Goal: Task Accomplishment & Management: Complete application form

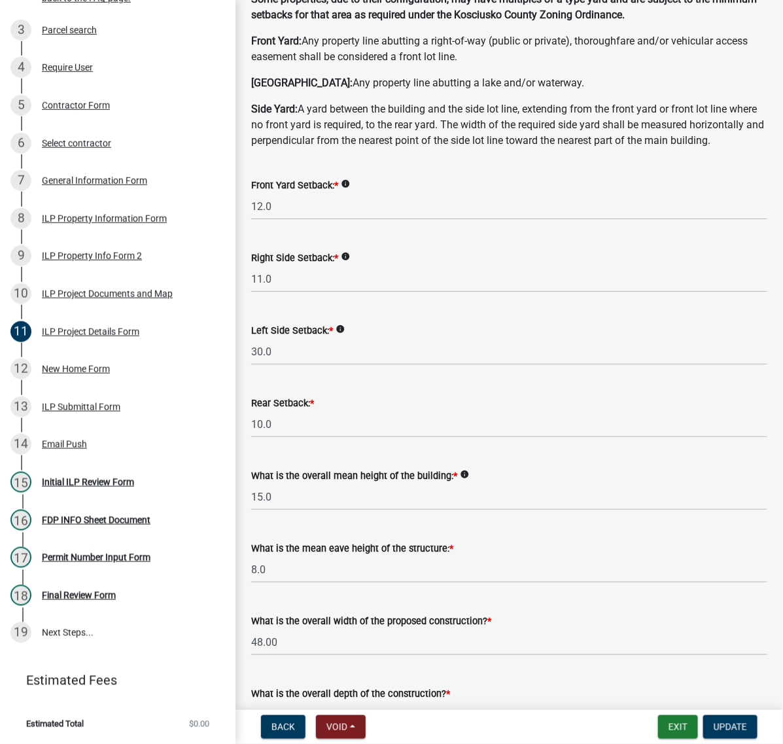
scroll to position [164, 0]
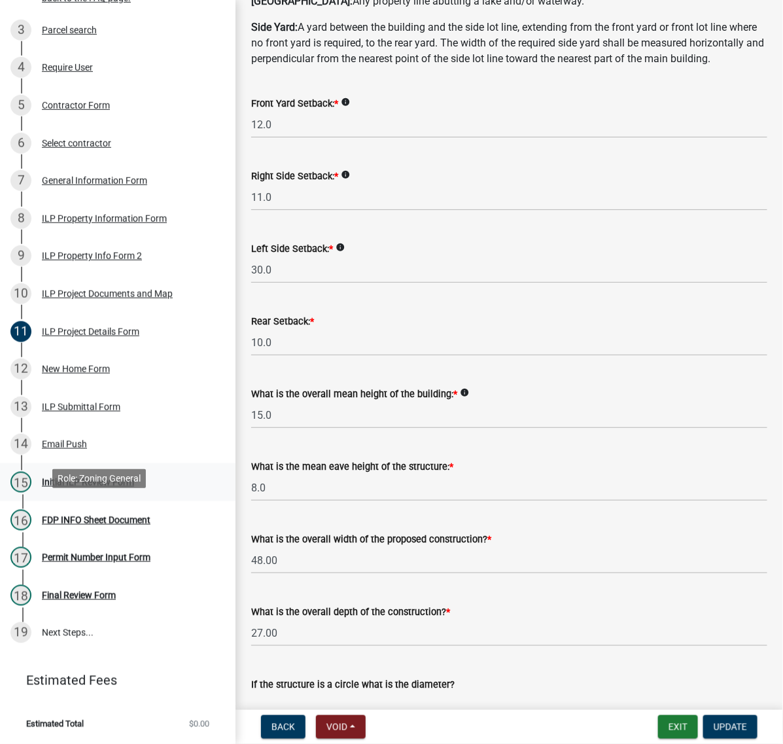
click at [110, 487] on div "Initial ILP Review Form" at bounding box center [88, 481] width 92 height 9
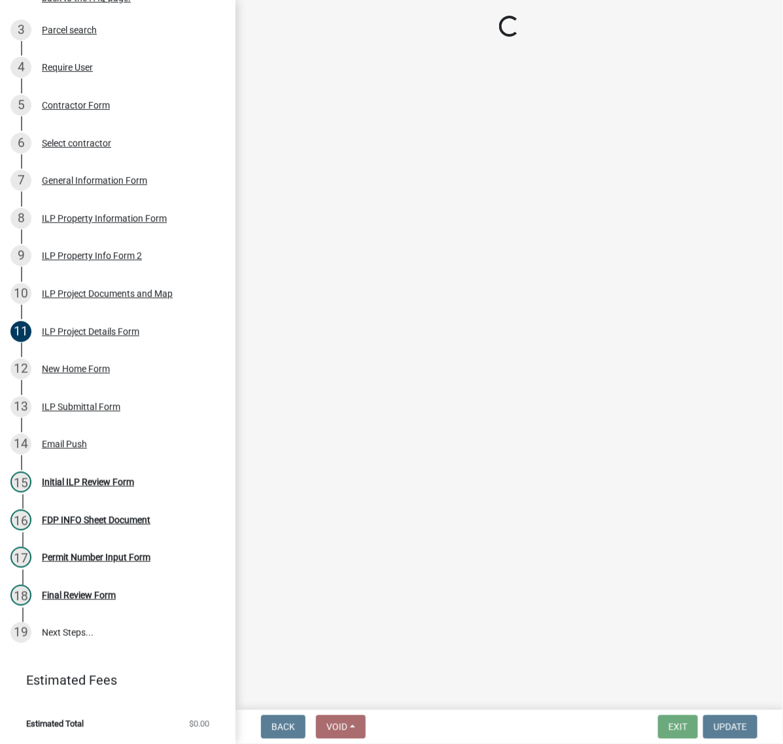
select select "c872cdc8-ca01-49f1-a213-e4b05fa58cd2"
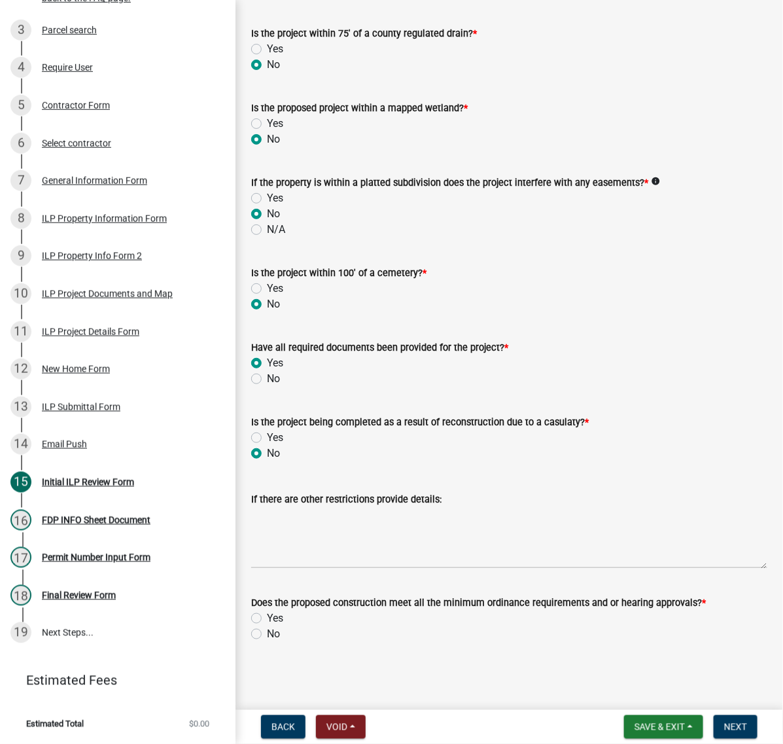
scroll to position [1553, 0]
click at [267, 387] on label "No" at bounding box center [273, 379] width 13 height 16
click at [267, 379] on input "No" at bounding box center [271, 375] width 9 height 9
radio input "true"
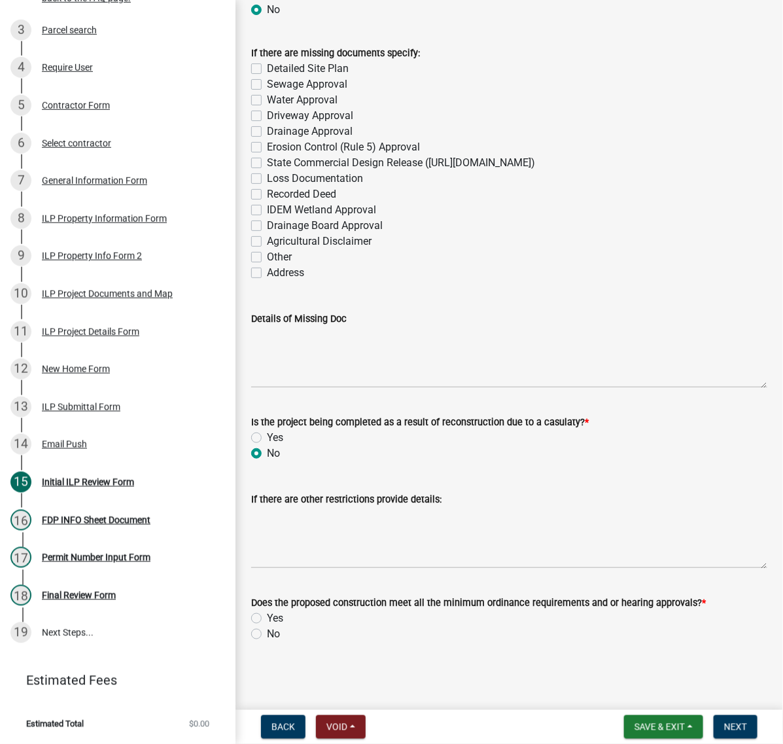
scroll to position [1962, 0]
click at [267, 265] on label "Other" at bounding box center [279, 257] width 25 height 16
click at [267, 258] on input "Other" at bounding box center [271, 253] width 9 height 9
checkbox input "true"
checkbox input "false"
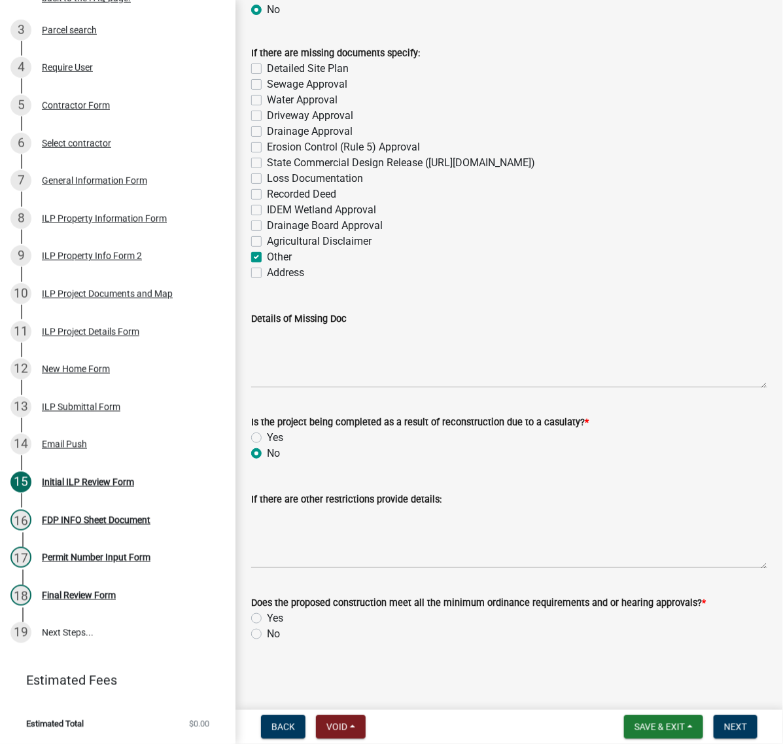
checkbox input "false"
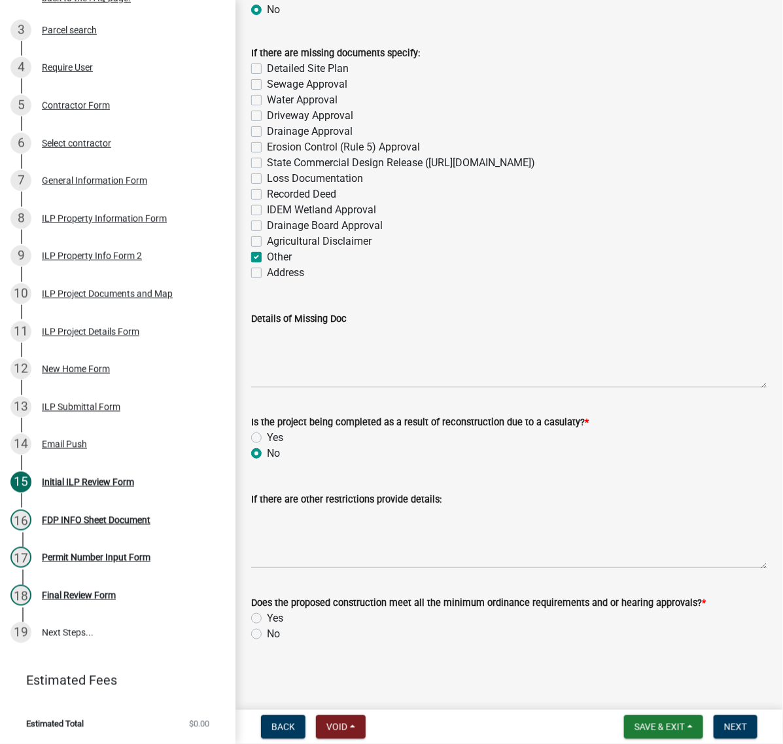
checkbox input "false"
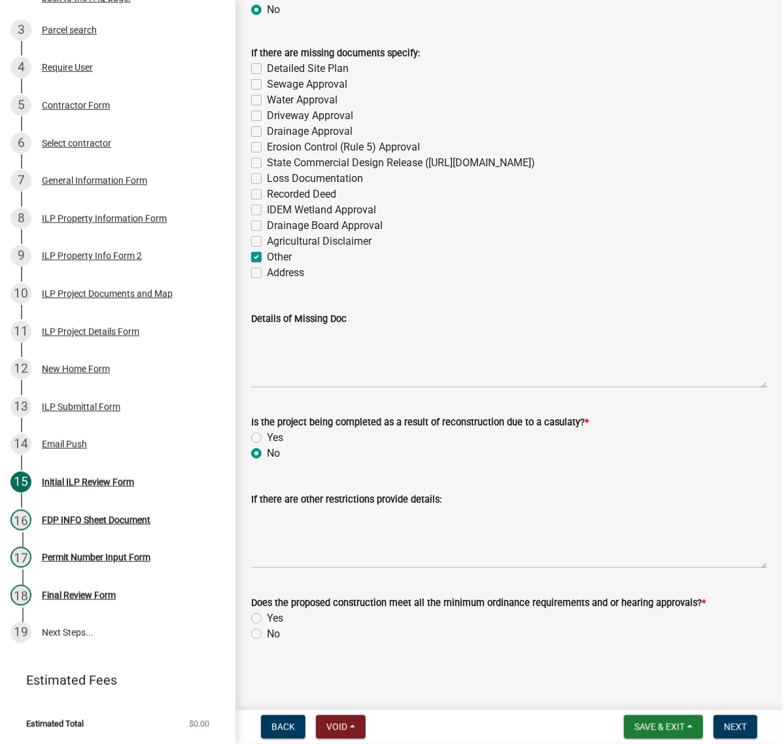
checkbox input "false"
checkbox input "true"
checkbox input "false"
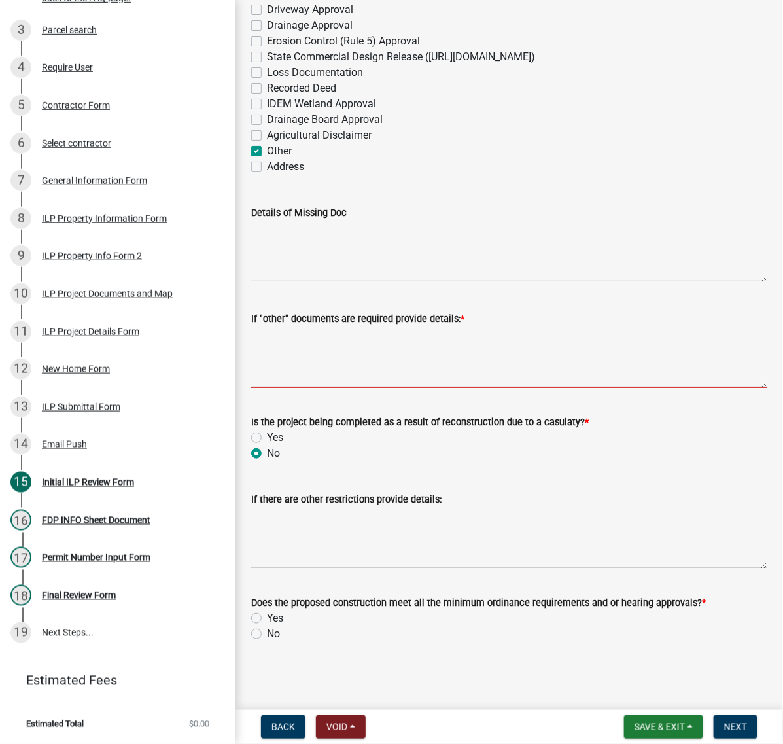
click at [308, 388] on textarea "If "other" documents are required provide details: *" at bounding box center [509, 356] width 516 height 61
type textarea "A"
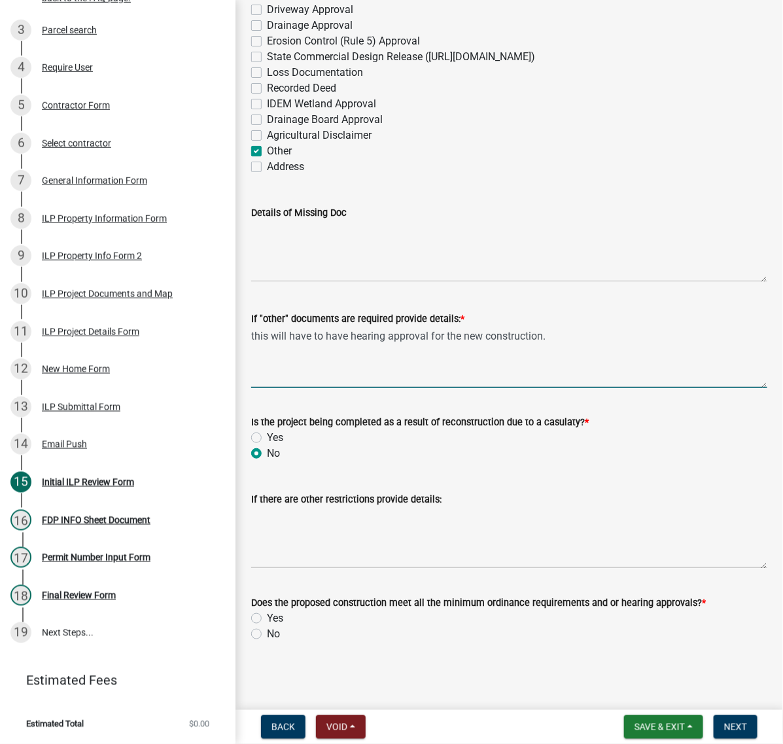
scroll to position [2271, 0]
type textarea "this will have to have hearing approval for the new construction."
click at [267, 626] on label "No" at bounding box center [273, 634] width 13 height 16
click at [267, 626] on input "No" at bounding box center [271, 630] width 9 height 9
radio input "true"
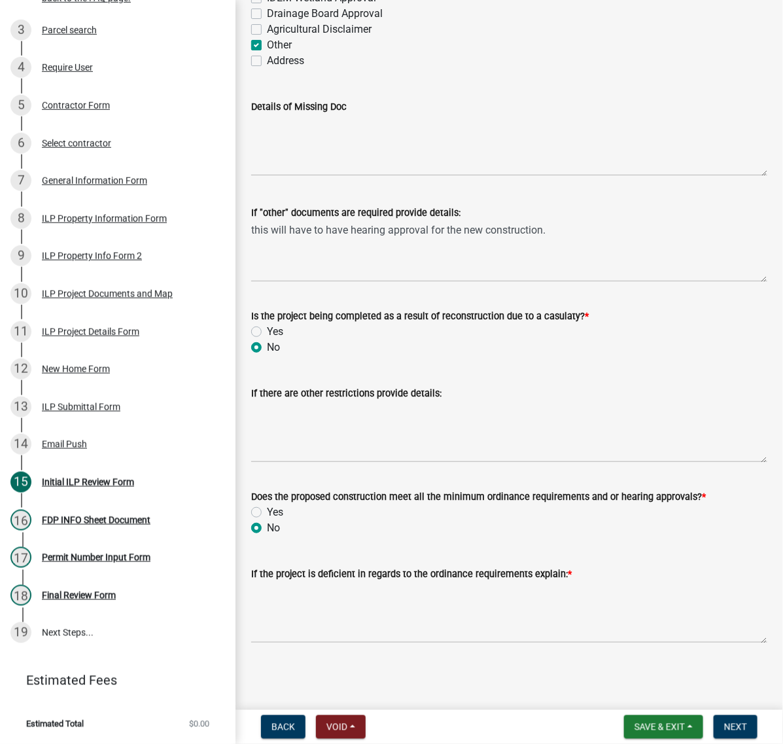
click at [267, 37] on label "Other" at bounding box center [279, 45] width 25 height 16
click at [267, 37] on input "Other" at bounding box center [271, 41] width 9 height 9
checkbox input "false"
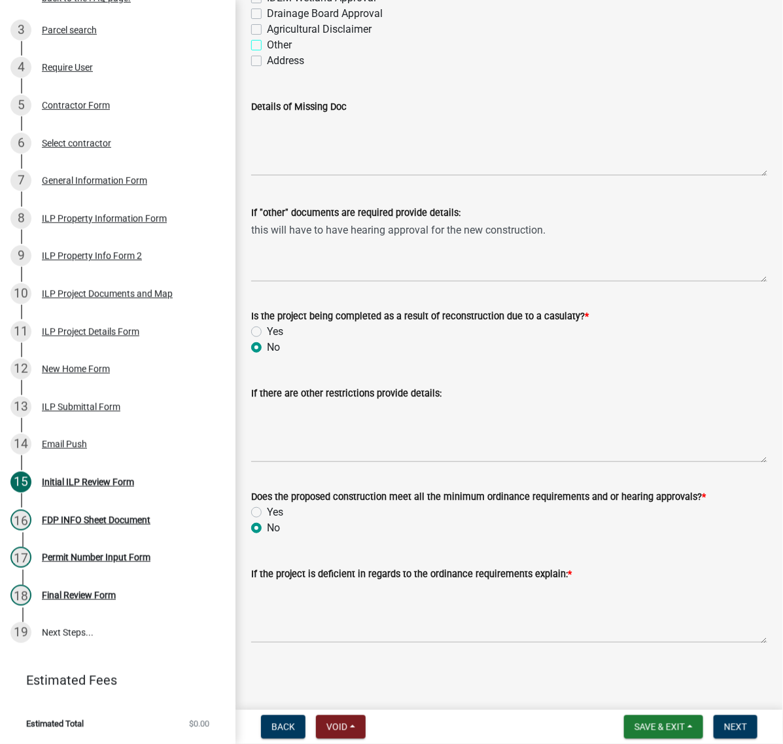
checkbox input "false"
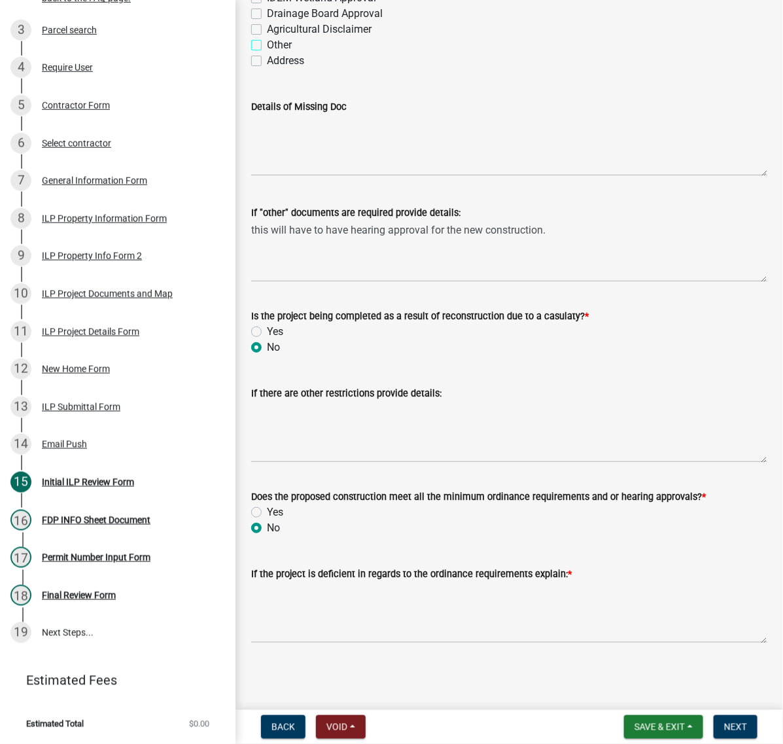
checkbox input "false"
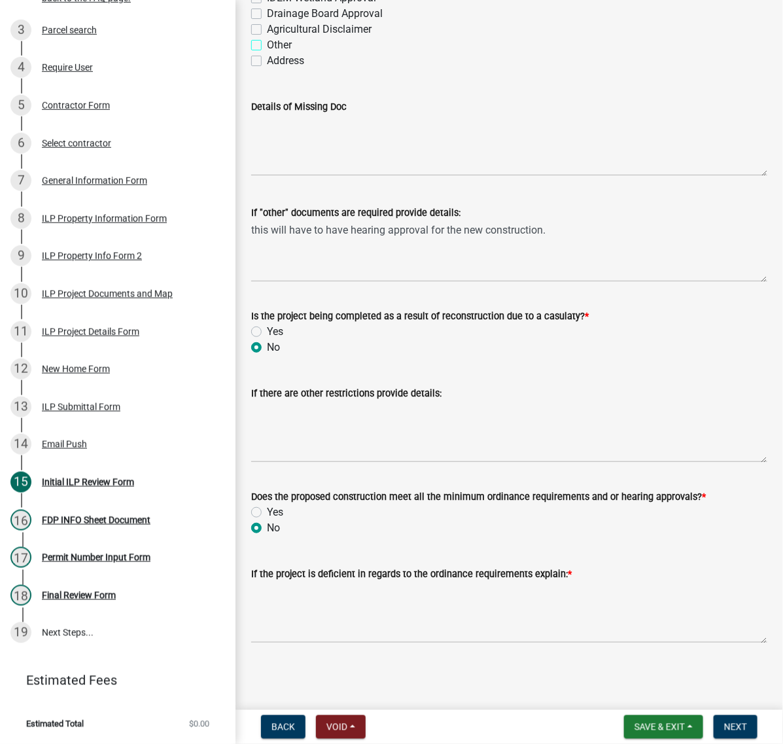
checkbox input "false"
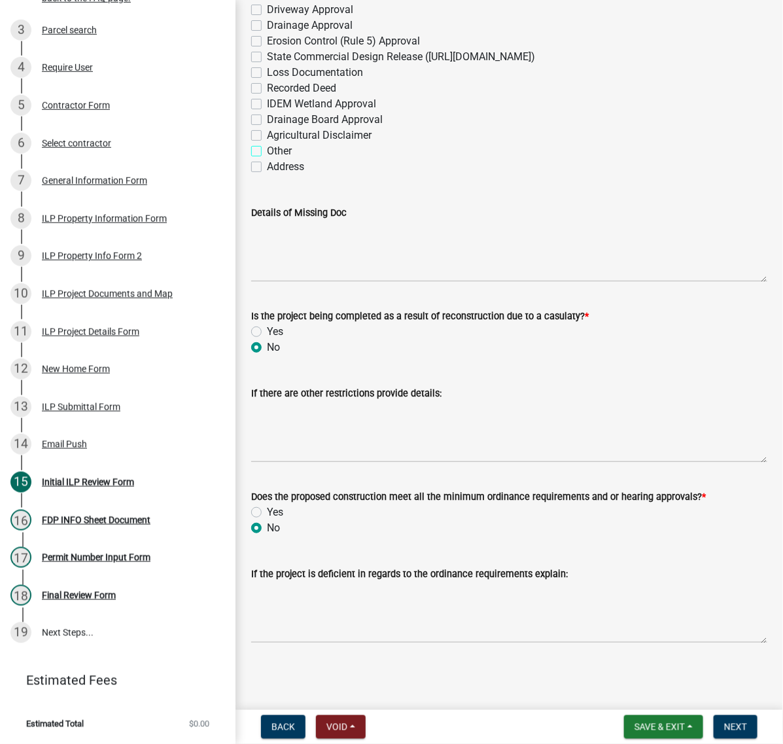
scroll to position [1863, 0]
radio input "true"
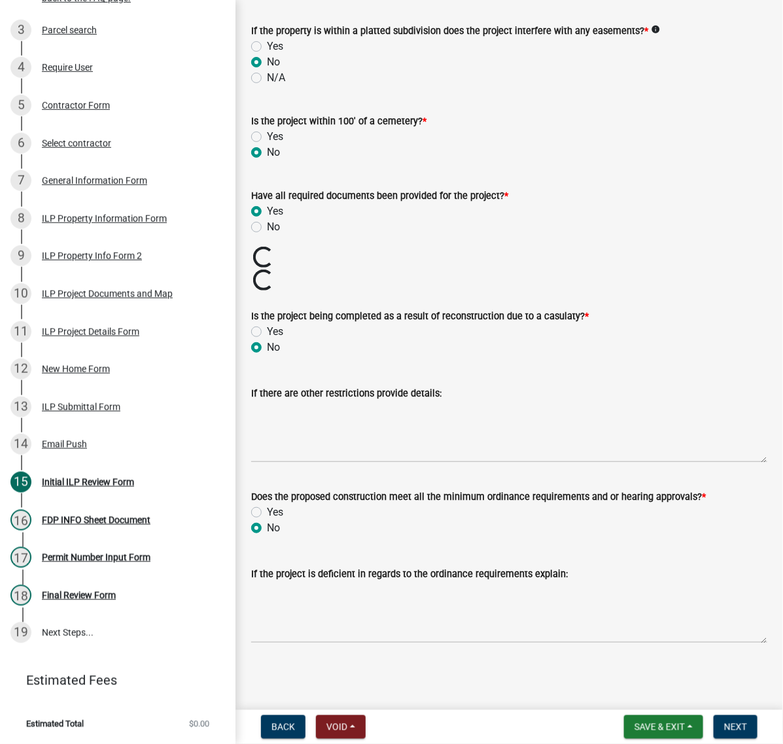
scroll to position [1791, 0]
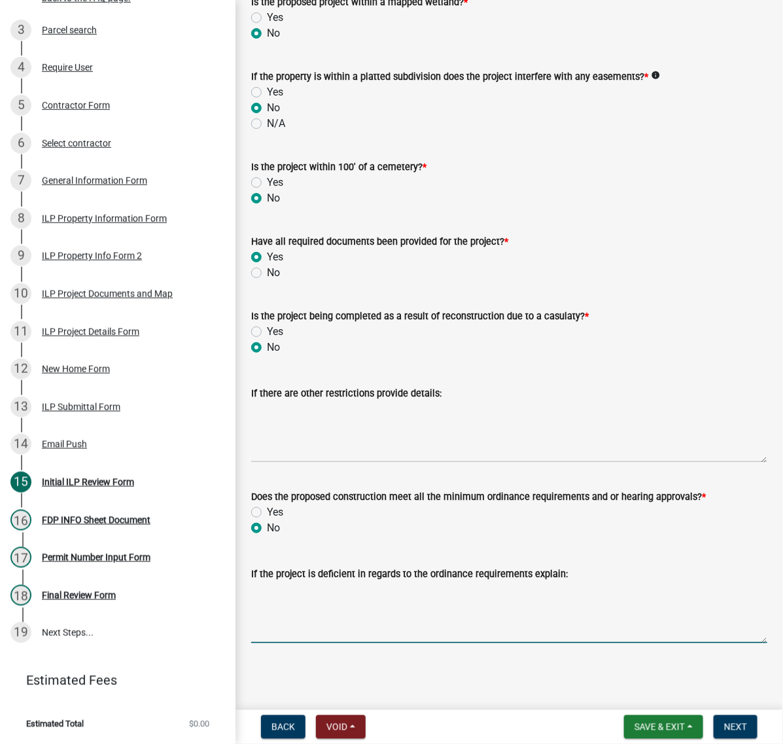
click at [334, 587] on textarea "If the project is deficient in regards to the ordinance requirements explain:" at bounding box center [509, 611] width 516 height 61
type textarea "this will have to have a hearing for new construction"
click at [731, 723] on span "Next" at bounding box center [735, 726] width 23 height 10
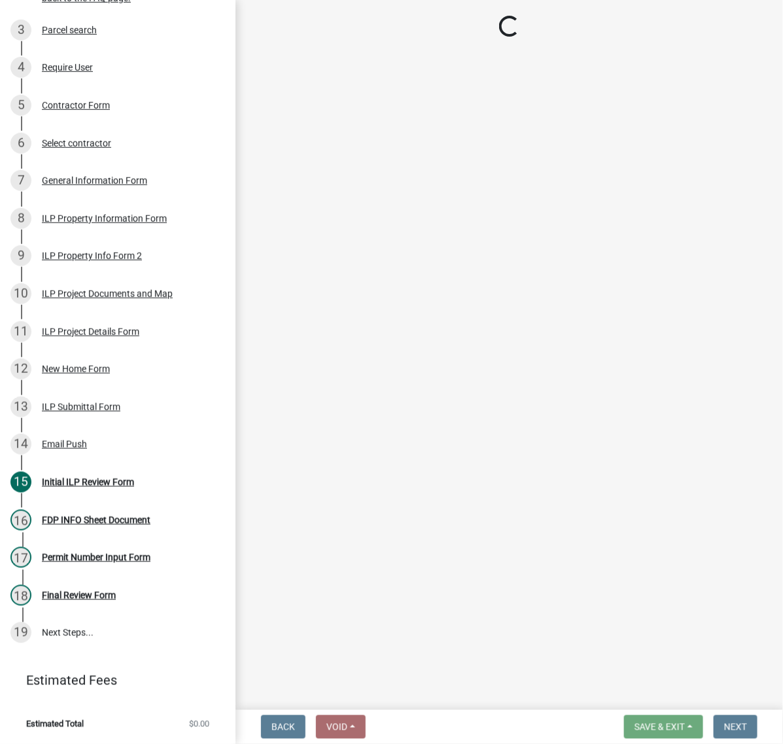
scroll to position [570, 0]
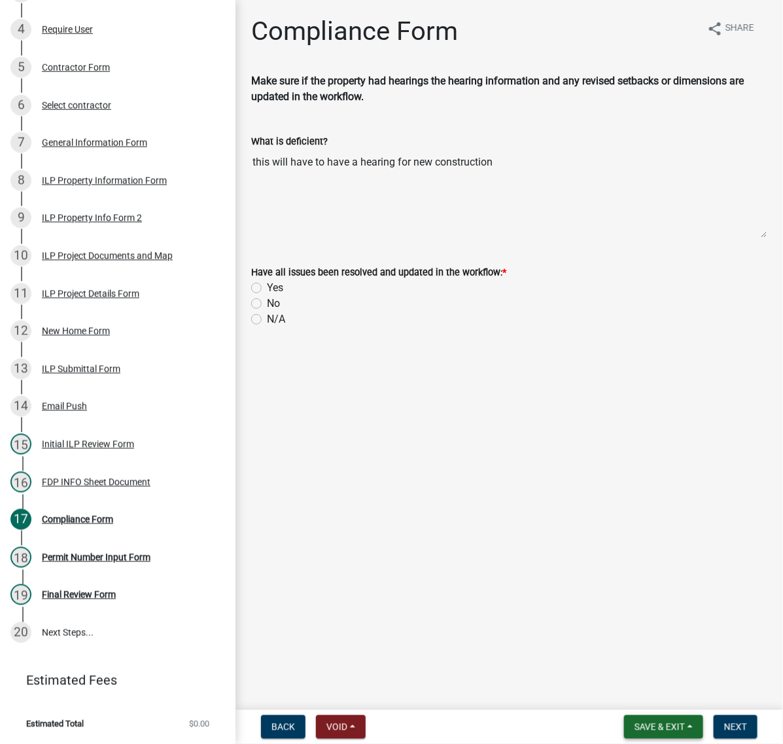
click at [634, 721] on span "Save & Exit" at bounding box center [659, 726] width 50 height 10
click at [613, 680] on button "Save & Exit" at bounding box center [650, 686] width 105 height 31
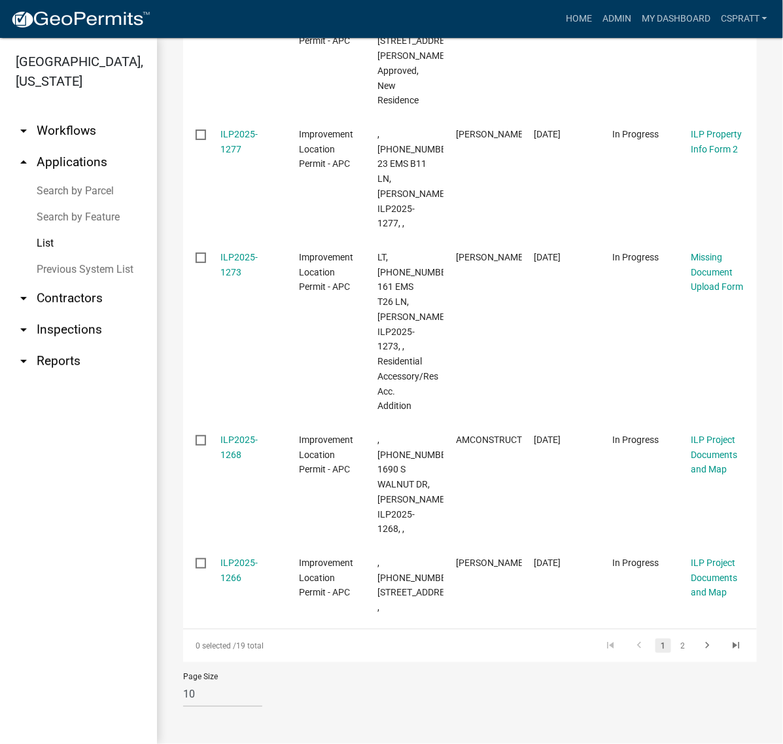
scroll to position [1300, 0]
click at [675, 638] on link "2" at bounding box center [683, 645] width 16 height 14
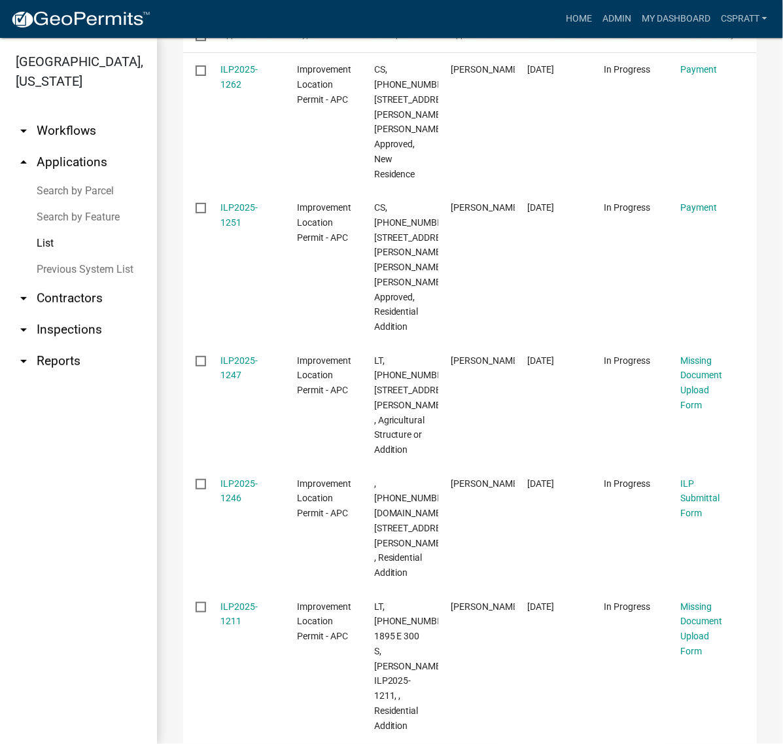
scroll to position [207, 0]
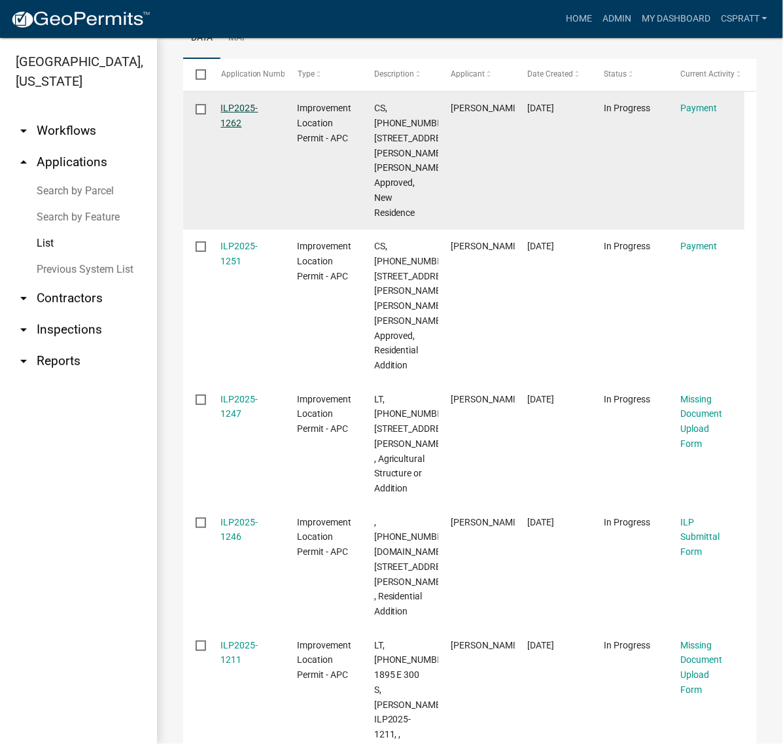
click at [250, 128] on link "ILP2025-1262" at bounding box center [239, 116] width 37 height 26
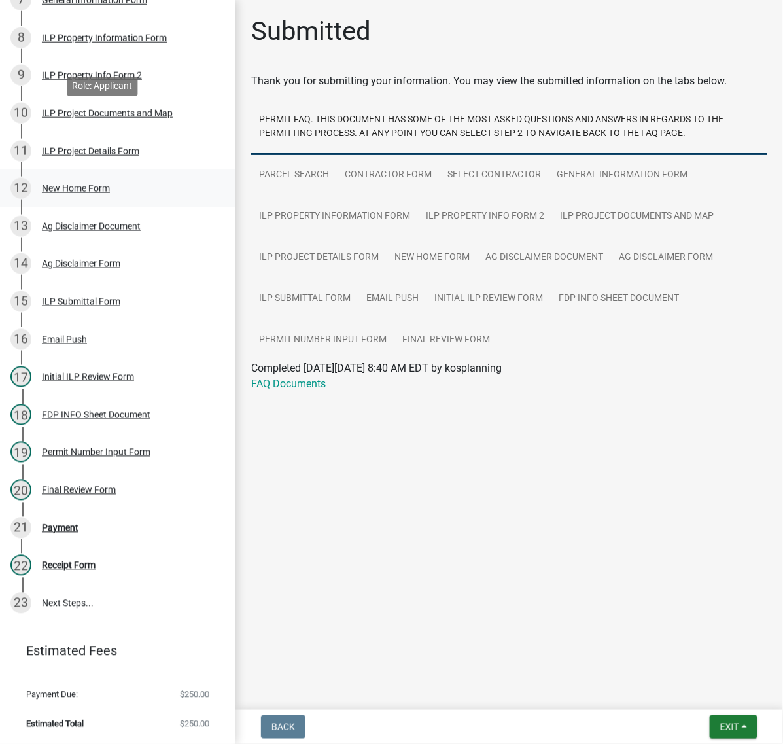
scroll to position [829, 0]
click at [78, 523] on div "Payment" at bounding box center [60, 527] width 37 height 9
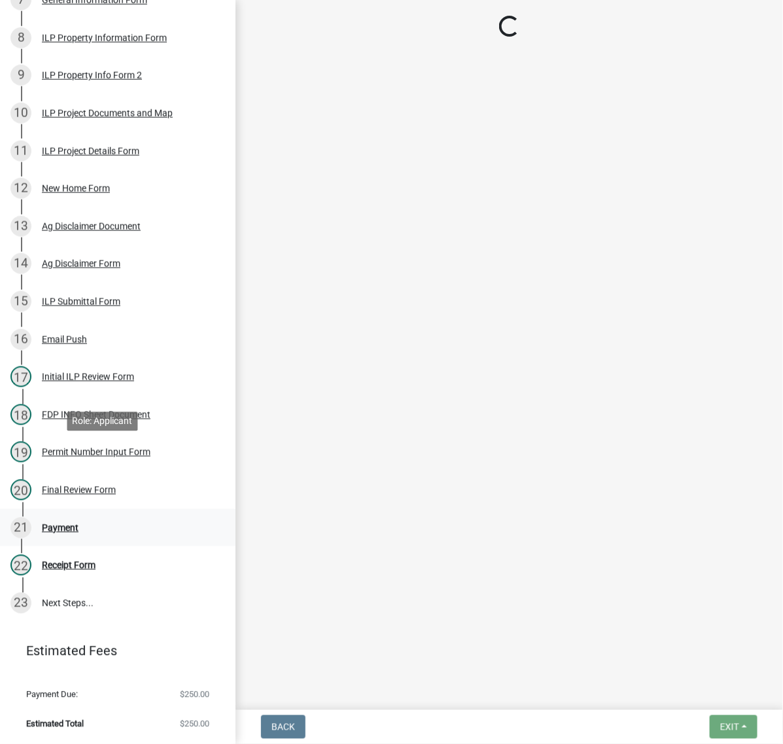
select select "3: 3"
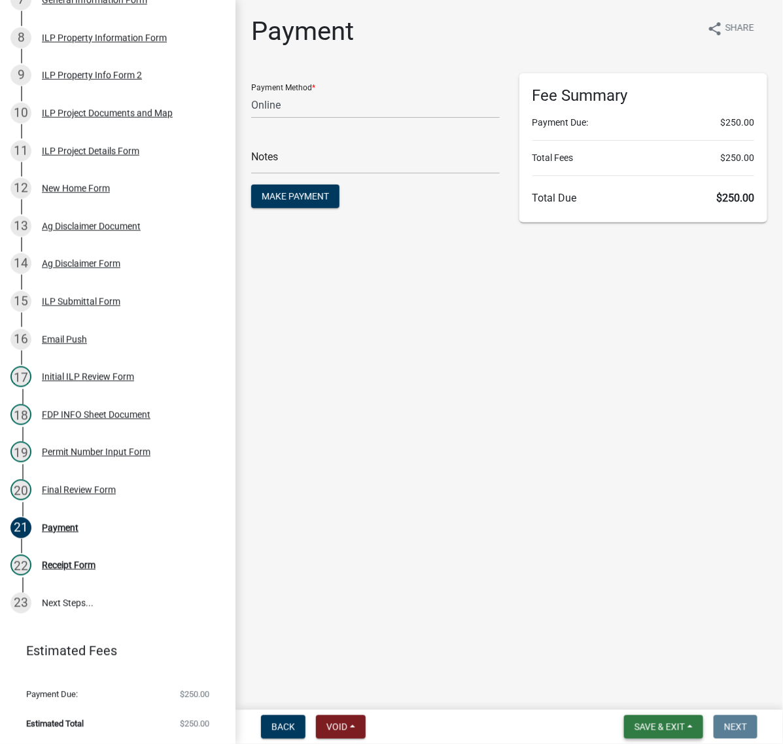
click at [624, 715] on button "Save & Exit" at bounding box center [663, 727] width 79 height 24
click at [600, 685] on button "Save & Exit" at bounding box center [650, 686] width 105 height 31
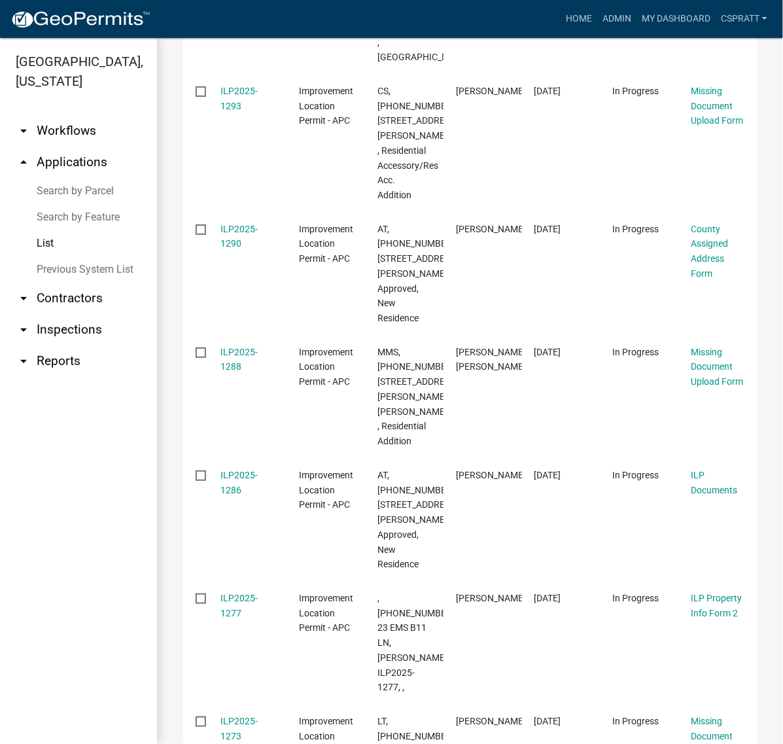
scroll to position [409, 0]
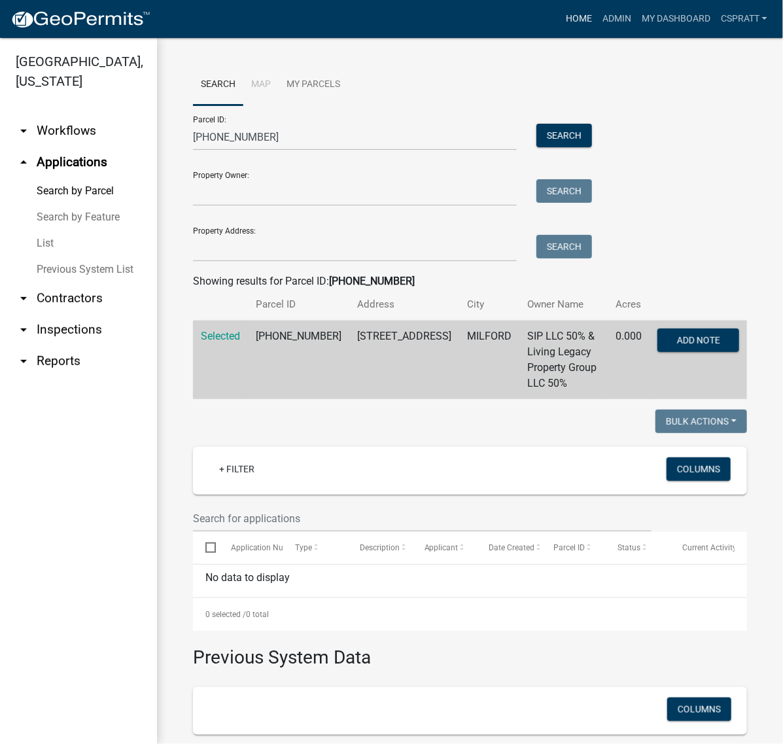
click at [561, 27] on link "Home" at bounding box center [579, 19] width 37 height 25
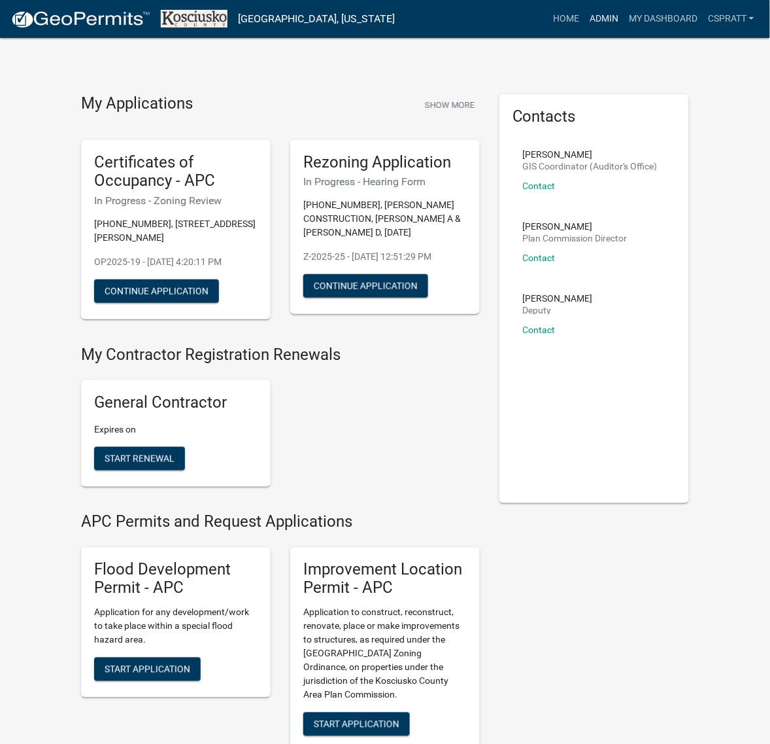
click at [585, 27] on link "Admin" at bounding box center [604, 19] width 39 height 25
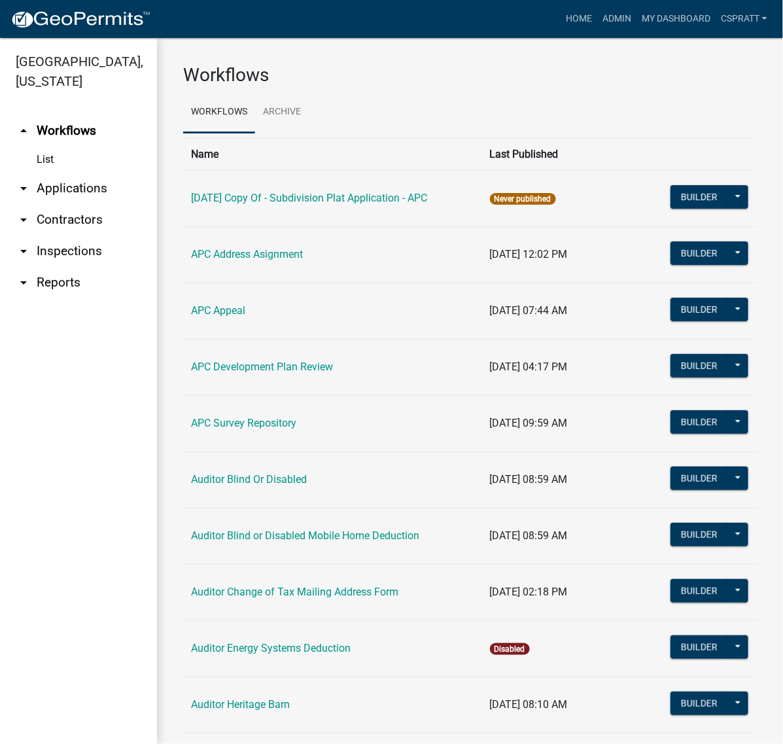
click at [57, 204] on link "arrow_drop_down Applications" at bounding box center [78, 188] width 157 height 31
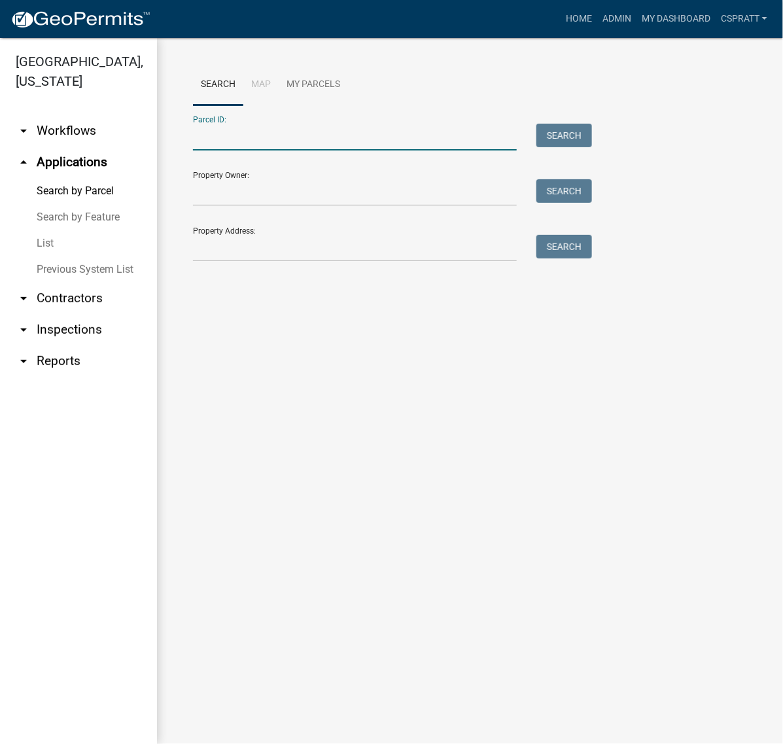
click at [213, 150] on input "Parcel ID:" at bounding box center [355, 137] width 324 height 27
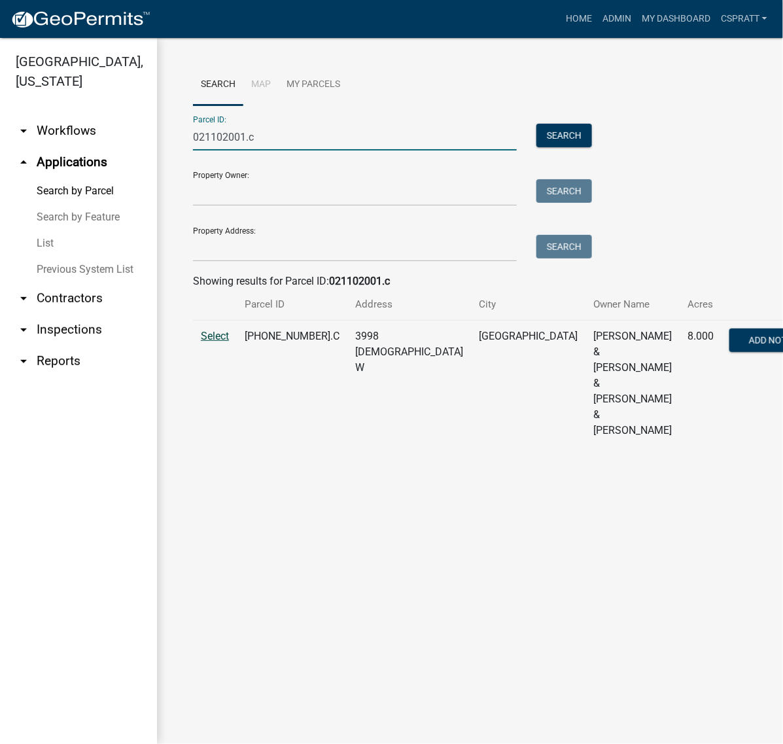
type input "021102001.c"
click at [210, 342] on span "Select" at bounding box center [215, 336] width 28 height 12
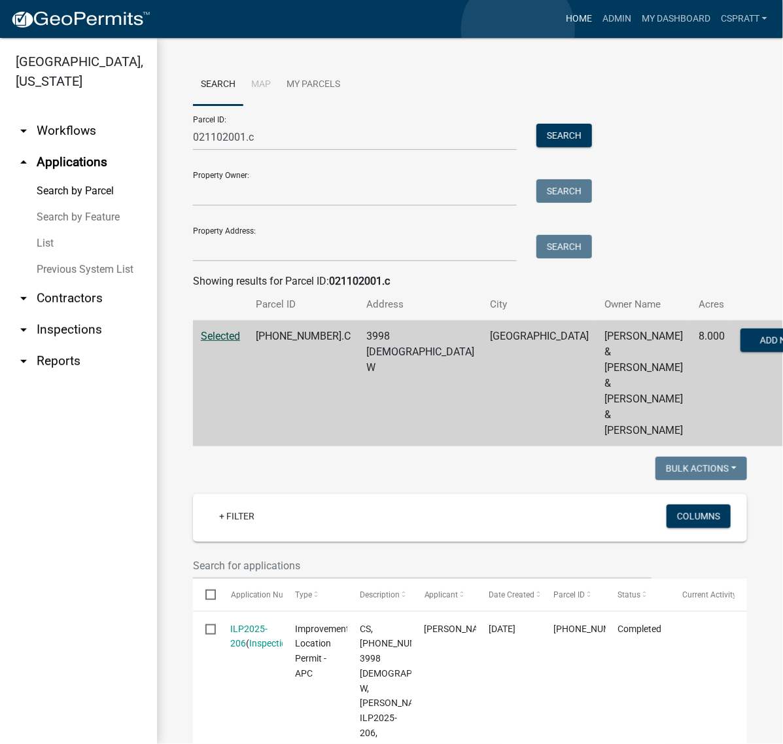
click at [561, 29] on link "Home" at bounding box center [579, 19] width 37 height 25
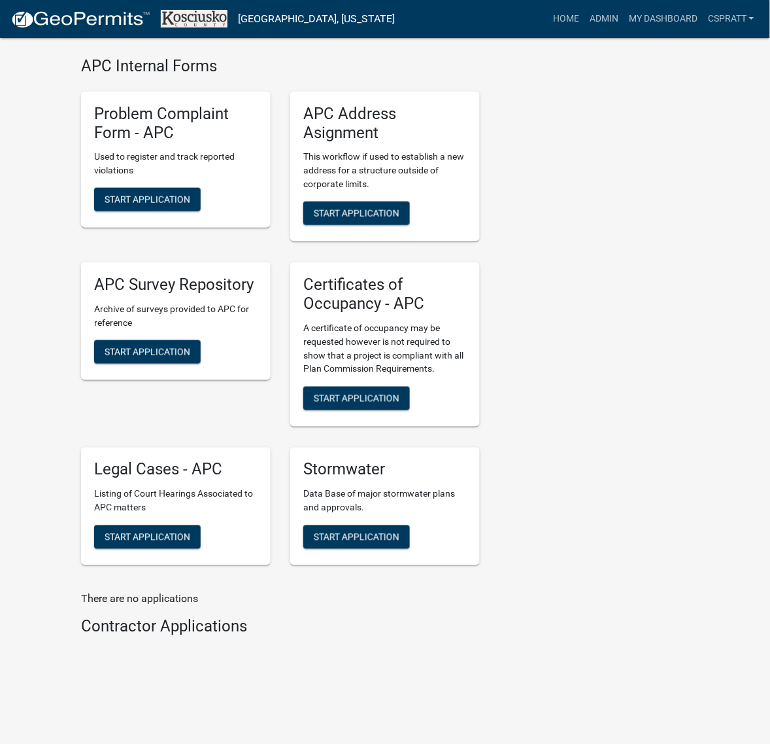
scroll to position [3434, 0]
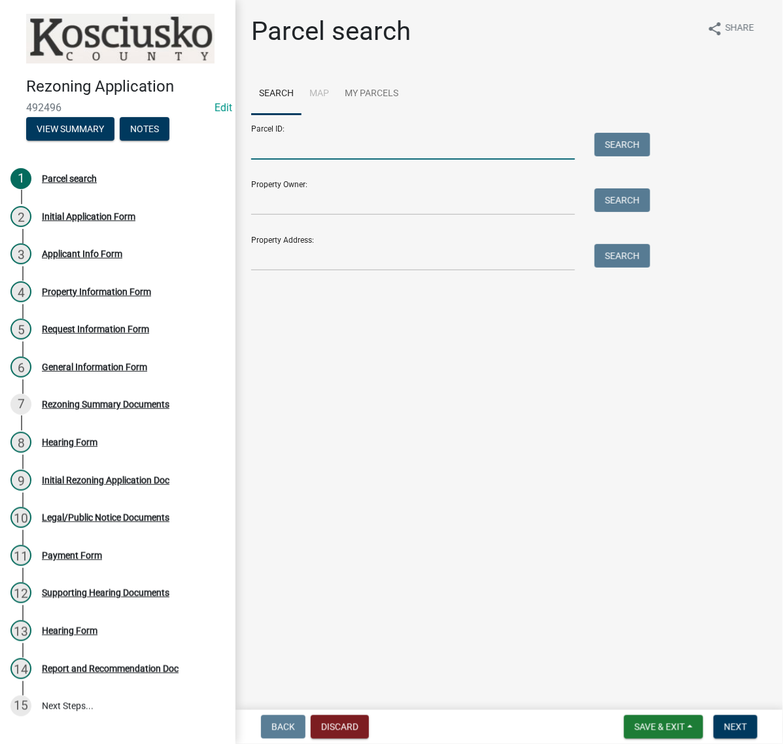
click at [305, 160] on input "Parcel ID:" at bounding box center [413, 146] width 324 height 27
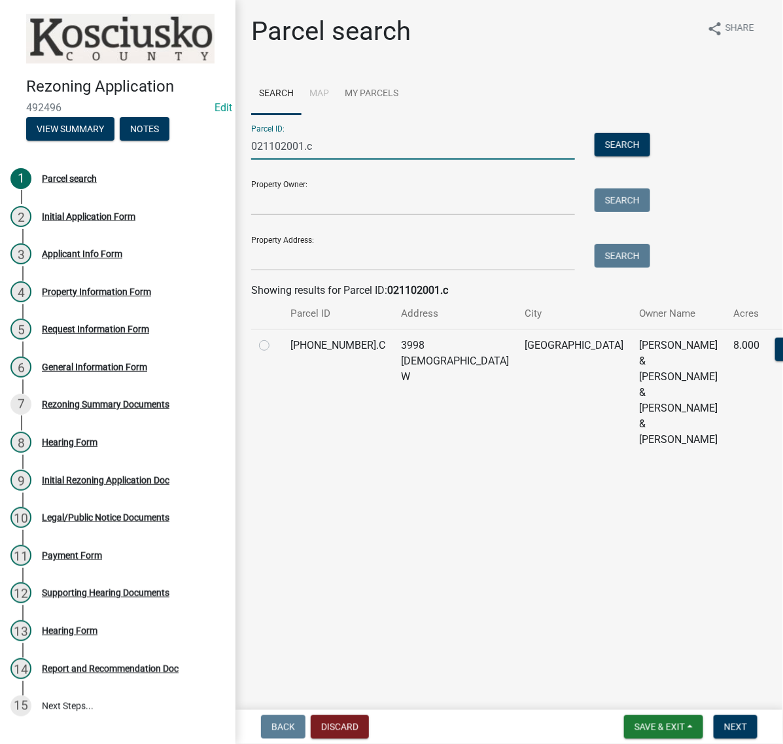
type input "021102001.c"
click at [275, 337] on label at bounding box center [275, 337] width 0 height 0
click at [275, 346] on input "radio" at bounding box center [279, 341] width 9 height 9
radio input "true"
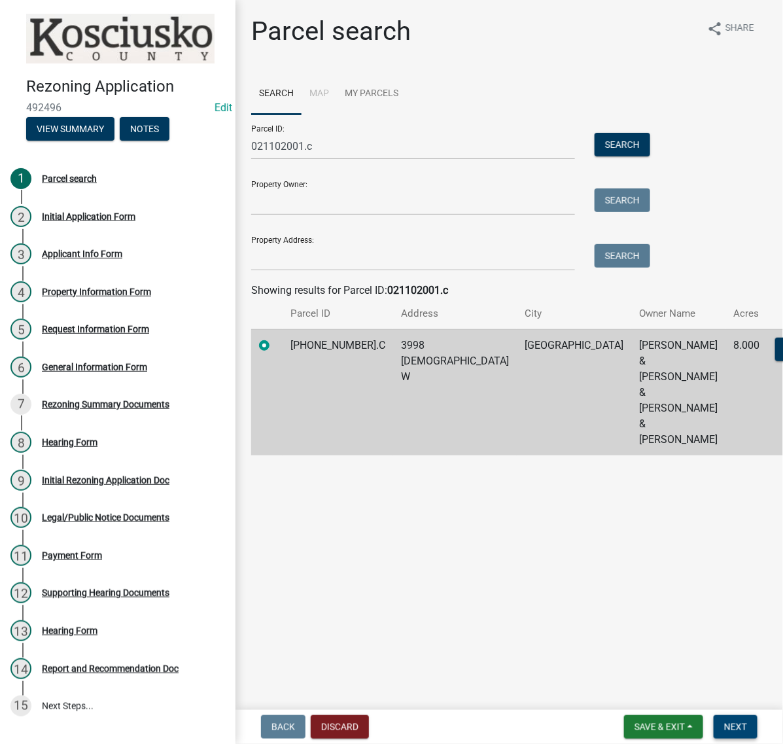
click at [724, 721] on span "Next" at bounding box center [735, 726] width 23 height 10
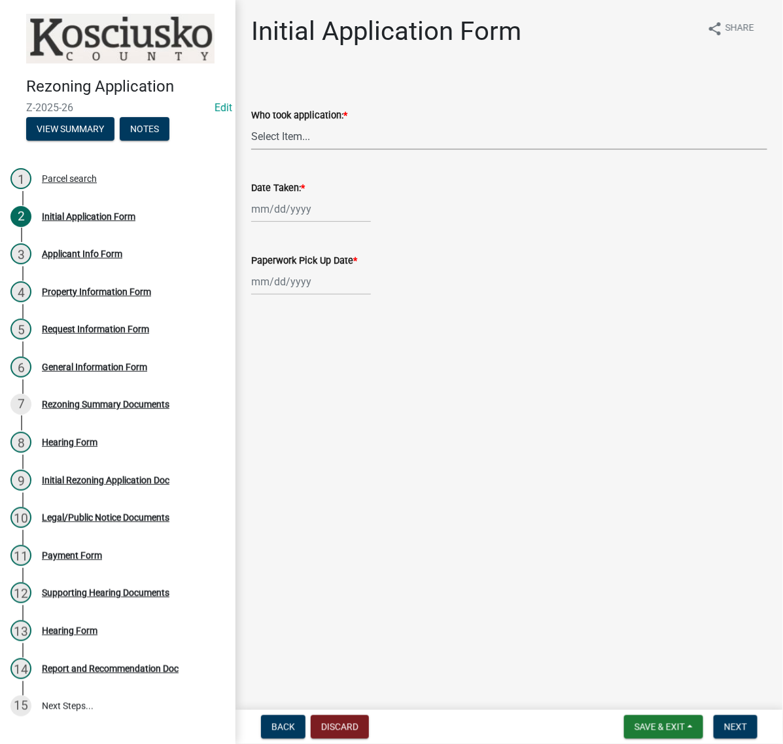
click at [291, 150] on select "Select Item... MMS LT AT CS Vacant Vacant" at bounding box center [509, 136] width 516 height 27
click at [255, 150] on select "Select Item... MMS LT AT CS Vacant Vacant" at bounding box center [509, 136] width 516 height 27
select select "c872cdc8-ca01-49f1-a213-e4b05fa58cd2"
select select "10"
select select "2025"
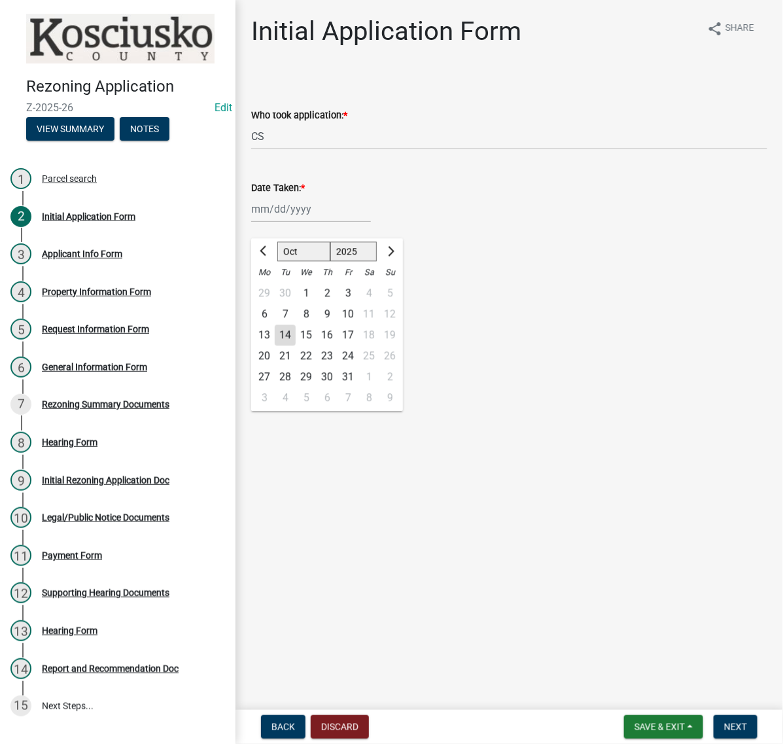
click at [298, 222] on div "Jan Feb Mar Apr May Jun Jul Aug Sep Oct Nov Dec 1525 1526 1527 1528 1529 1530 1…" at bounding box center [311, 209] width 120 height 27
click at [275, 346] on div "13" at bounding box center [264, 335] width 21 height 21
type input "10/13/2025"
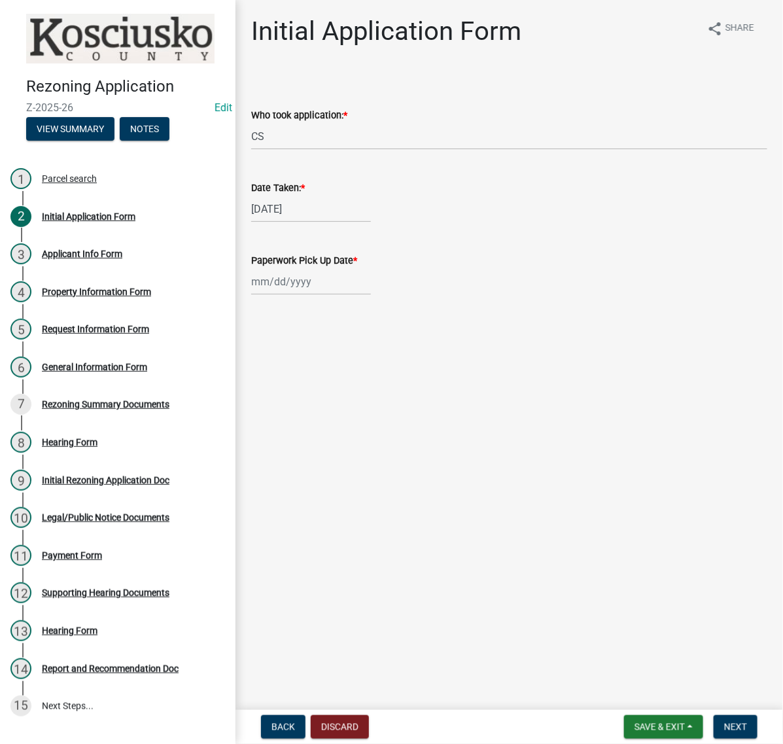
click at [300, 295] on div at bounding box center [311, 281] width 120 height 27
click at [394, 328] on span "Next month" at bounding box center [390, 324] width 10 height 10
select select "11"
click at [271, 419] on div "10" at bounding box center [264, 408] width 21 height 21
type input "11/10/2025"
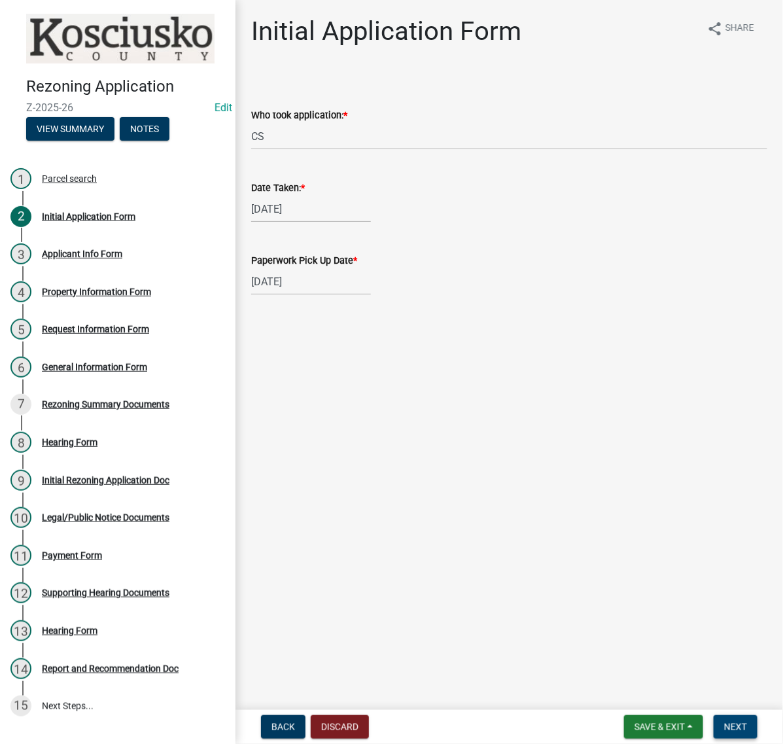
click at [734, 715] on button "Next" at bounding box center [736, 727] width 44 height 24
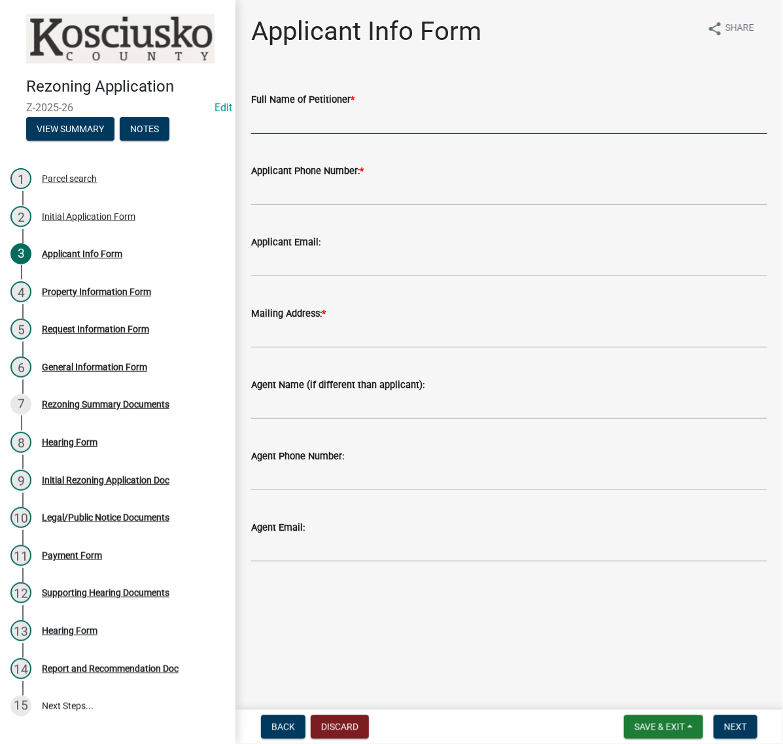
click at [293, 134] on input "Full Name of Petitioner *" at bounding box center [509, 120] width 516 height 27
type input "MARIELA VAZQUEZ"
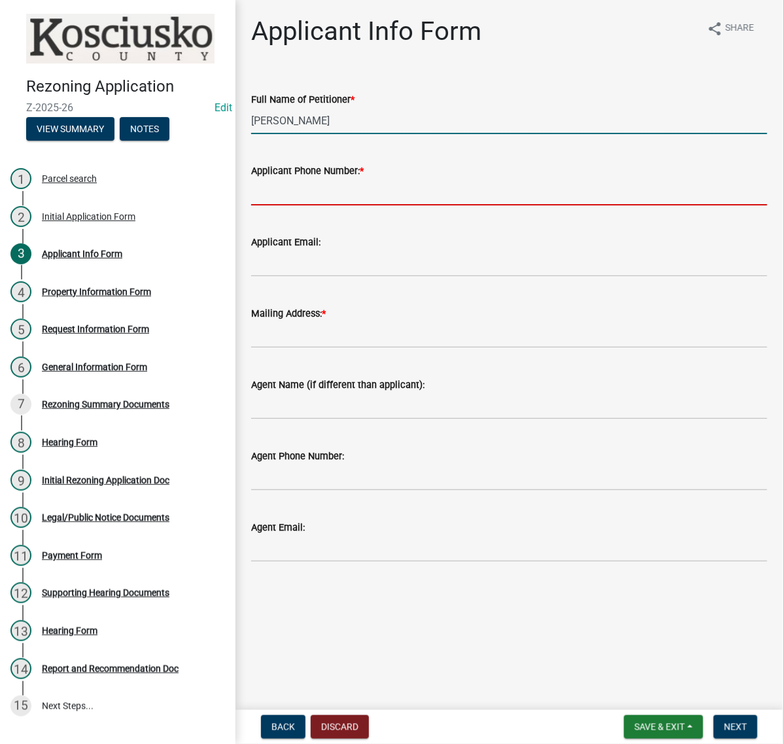
click at [304, 205] on input "Applicant Phone Number: *" at bounding box center [509, 192] width 516 height 27
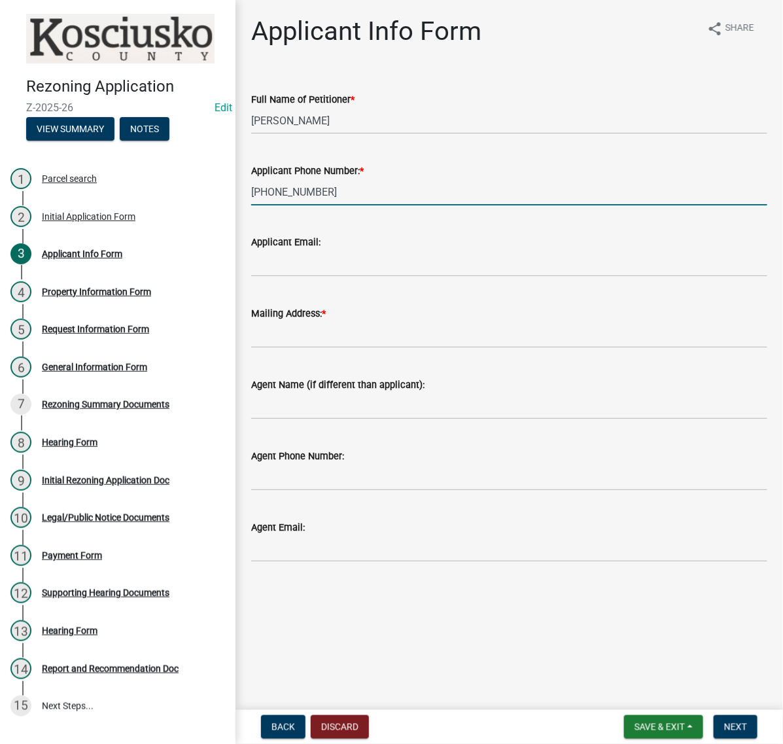
type input "574-253-2573"
click at [321, 348] on input "Mailing Address: *" at bounding box center [509, 334] width 516 height 27
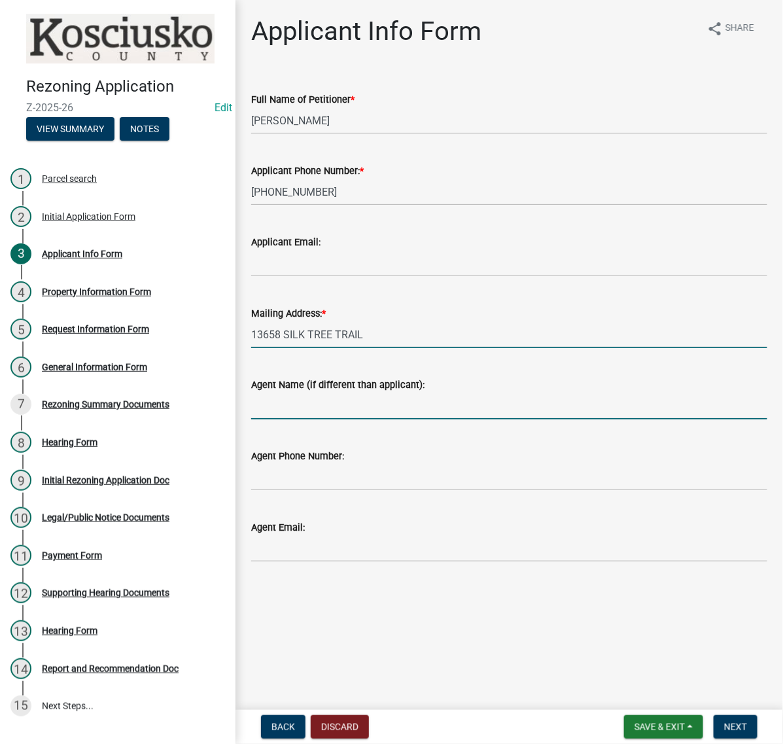
click at [413, 348] on input "13658 SILK TREE TRAIL" at bounding box center [509, 334] width 516 height 27
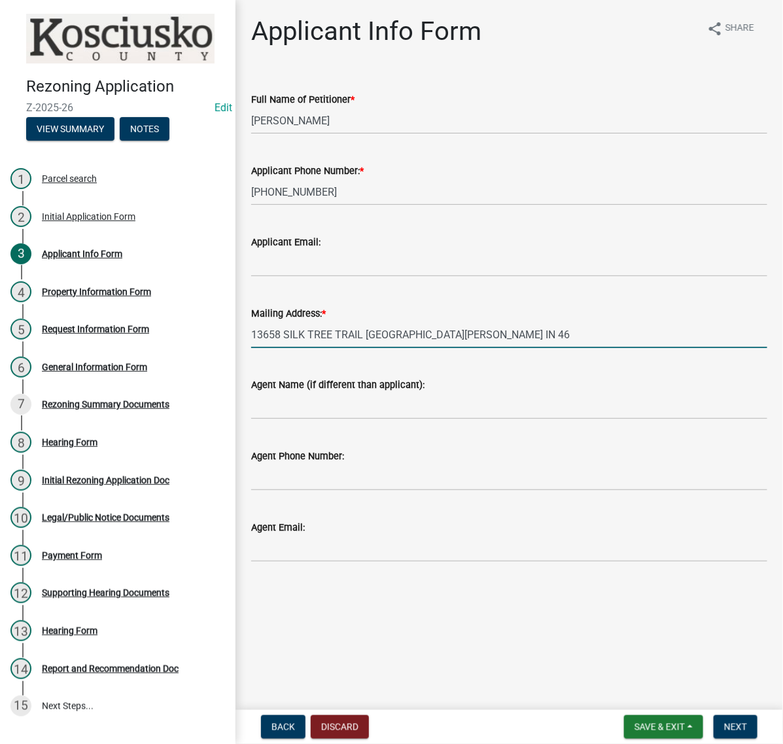
click at [569, 348] on input "13658 SILK TREE TRAIL FORT WAYNE IN 46" at bounding box center [509, 334] width 516 height 27
type input "13658 SILK TREE TRAIL FORT WAYNE IN 46814"
click at [714, 718] on button "Next" at bounding box center [736, 727] width 44 height 24
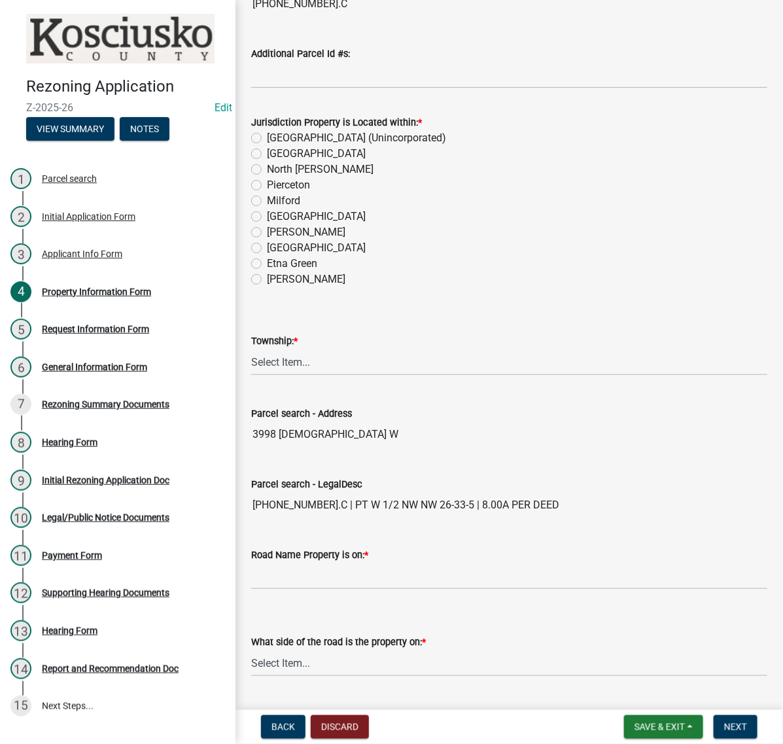
scroll to position [327, 0]
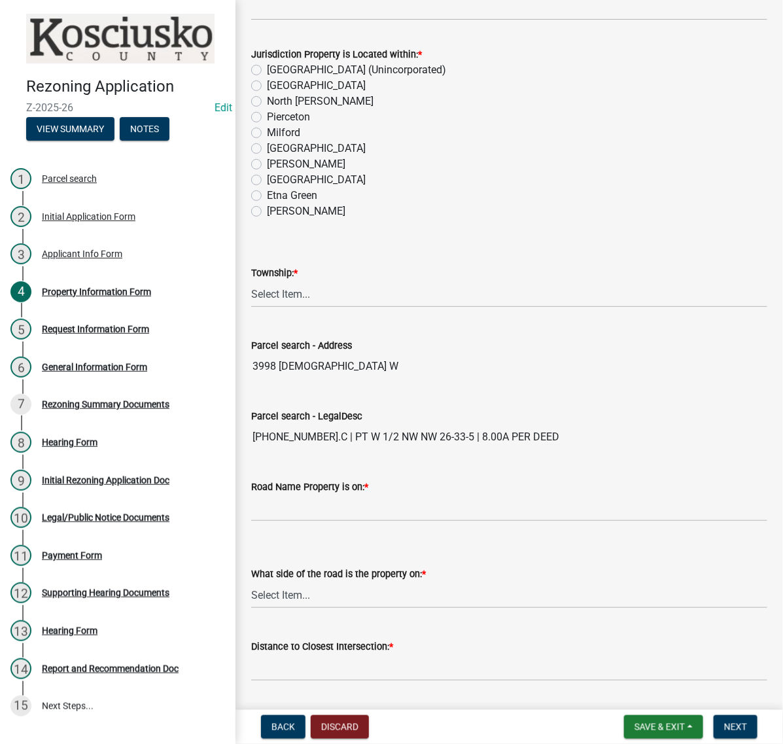
click at [267, 78] on label "Kosciusko County (Unincorporated)" at bounding box center [356, 70] width 179 height 16
click at [267, 71] on input "Kosciusko County (Unincorporated)" at bounding box center [271, 66] width 9 height 9
radio input "true"
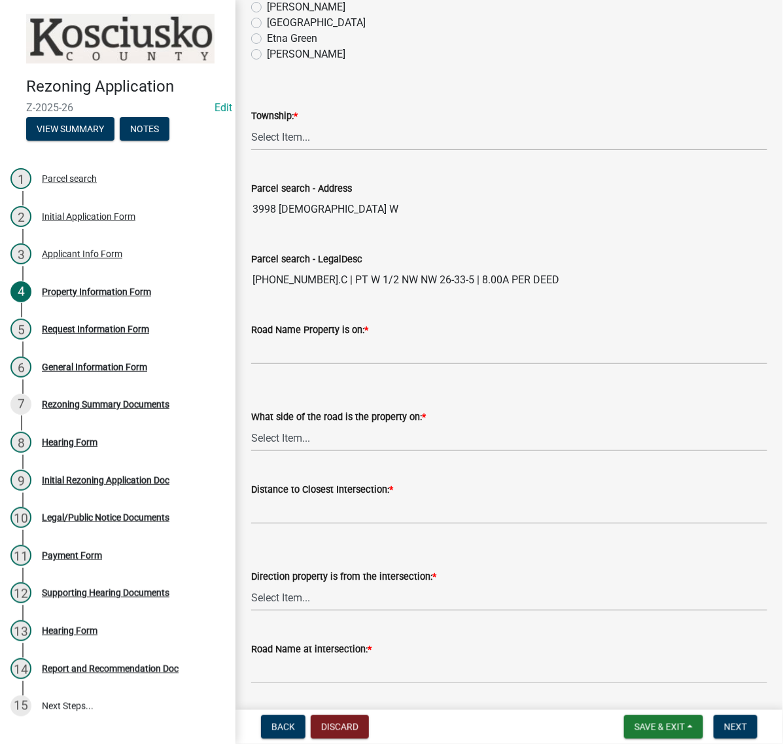
scroll to position [491, 0]
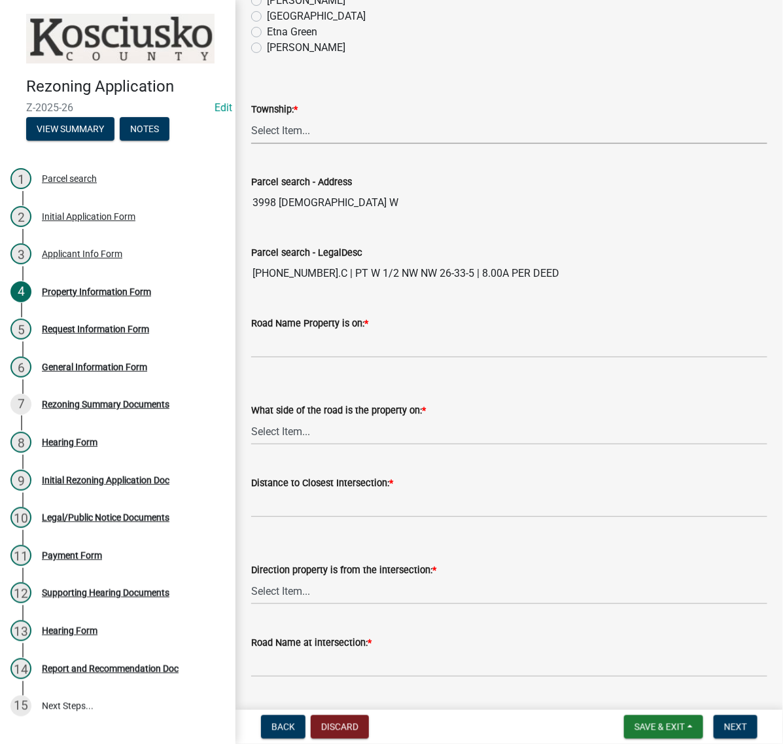
click at [305, 144] on select "Select Item... Benton - Elkhart Co Clay Etna Franklin Harrison Jackson Jefferso…" at bounding box center [509, 130] width 516 height 27
click at [255, 144] on select "Select Item... Benton - Elkhart Co Clay Etna Franklin Harrison Jackson Jefferso…" at bounding box center [509, 130] width 516 height 27
select select "6286971b-8ba4-4438-8c64-0bf24bbb1154"
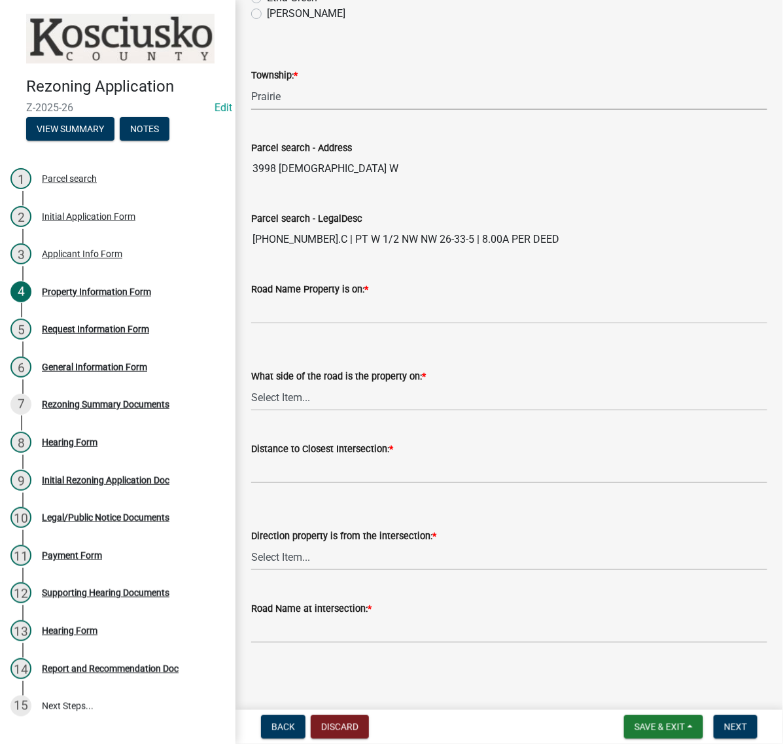
scroll to position [736, 0]
click at [279, 309] on input "Road Name Property is on: *" at bounding box center [509, 310] width 516 height 27
type input "400 W"
select select "4176fecb-d316-4212-8a07-a2c2b108a9ea"
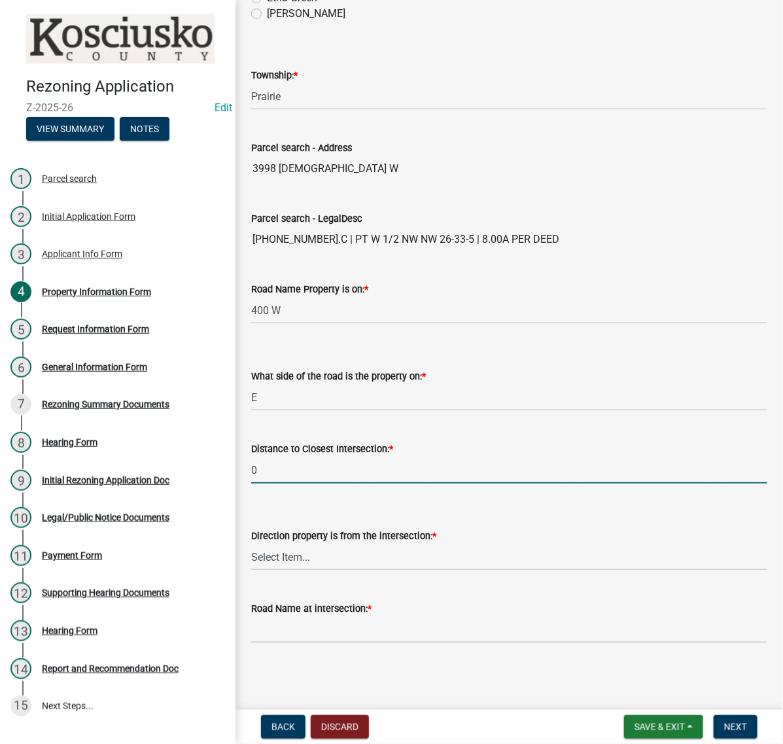
type input "0"
click at [330, 544] on select "Select Item... N NE NW E S SE SW W" at bounding box center [509, 557] width 516 height 27
click at [501, 334] on div "What side of the road is the property on: * Select Item... N NE NW E S SE SW W" at bounding box center [509, 372] width 516 height 77
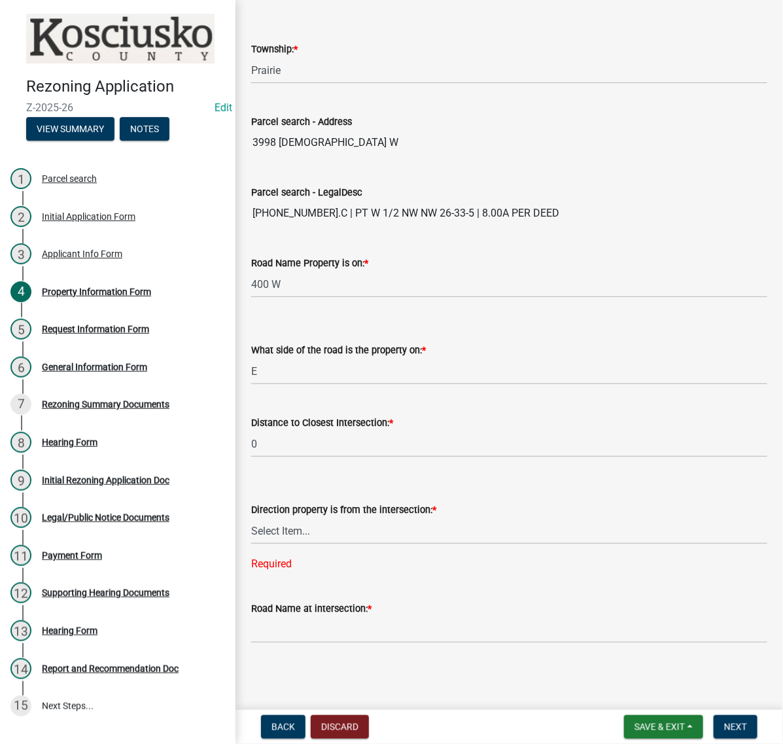
scroll to position [851, 0]
click at [305, 517] on select "Select Item... N NE NW E S SE SW W" at bounding box center [509, 530] width 516 height 27
click at [255, 517] on select "Select Item... N NE NW E S SE SW W" at bounding box center [509, 530] width 516 height 27
select select "4176fecb-d316-4212-8a07-a2c2b108a9ea"
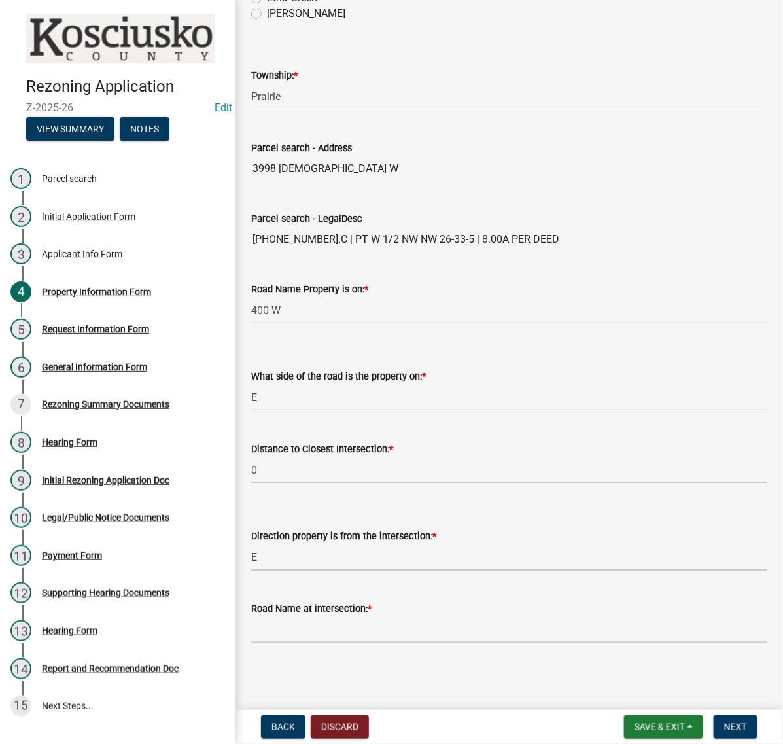
scroll to position [818, 0]
click at [292, 619] on input "Road Name at intersection: *" at bounding box center [509, 629] width 516 height 27
type input "400 N"
click at [302, 544] on select "Select Item... N NE NW E S SE SW W" at bounding box center [509, 557] width 516 height 27
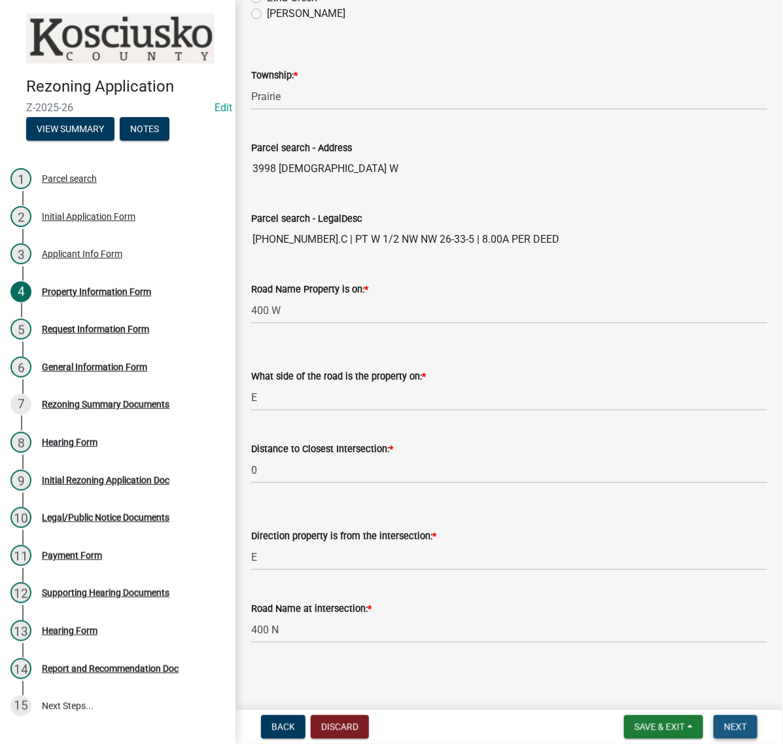
click at [714, 715] on button "Next" at bounding box center [736, 727] width 44 height 24
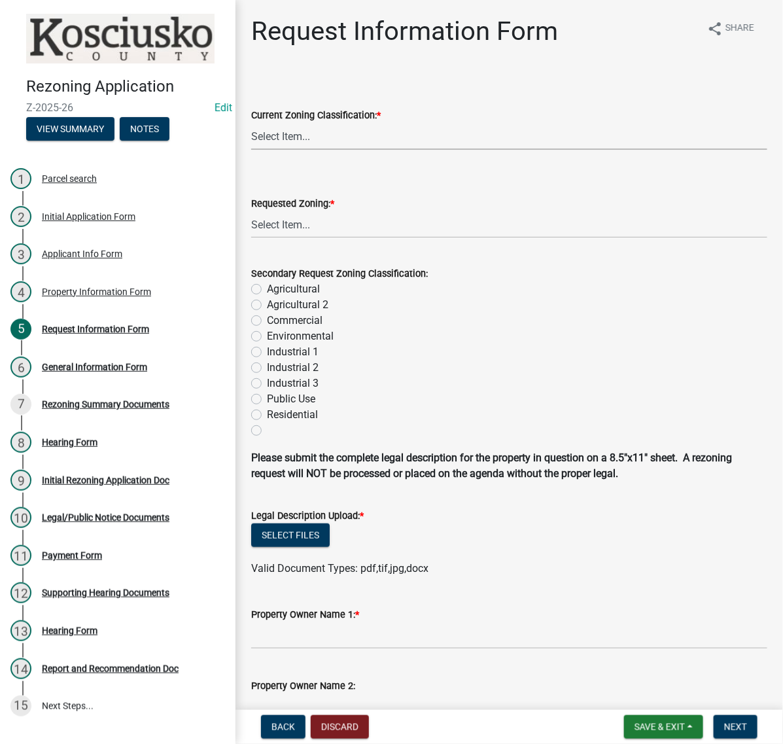
click at [288, 150] on select "Select Item... Agricultural Agricultural 2 Commercial Environmental Industrial …" at bounding box center [509, 136] width 516 height 27
click at [255, 150] on select "Select Item... Agricultural Agricultural 2 Commercial Environmental Industrial …" at bounding box center [509, 136] width 516 height 27
select select "ea119d11-e52e-4559-b746-af06211fe819"
click at [311, 238] on select "Select Item... Agricultural Agricultural 2 Commercial Environmental Industrial …" at bounding box center [509, 224] width 516 height 27
click at [255, 238] on select "Select Item... Agricultural Agricultural 2 Commercial Environmental Industrial …" at bounding box center [509, 224] width 516 height 27
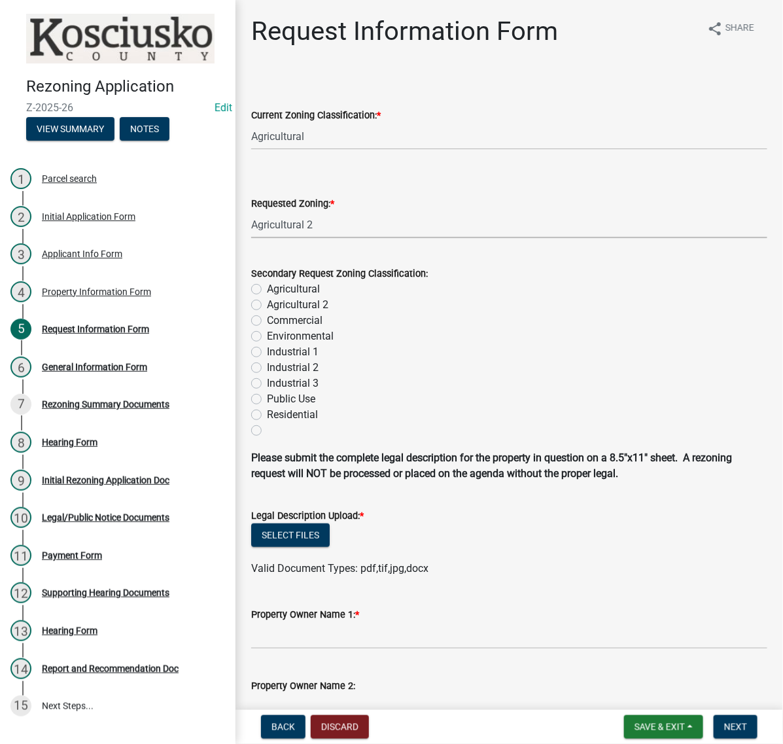
select select "1a0df9d1-9b85-4f0f-a9bd-f69fcb724106"
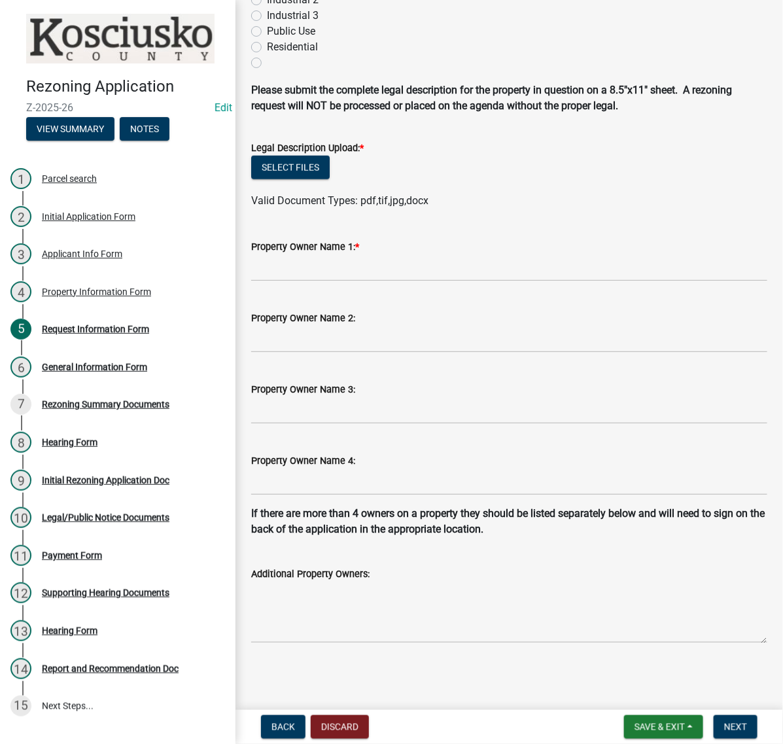
scroll to position [572, 0]
click at [296, 254] on input "Property Owner Name 1: *" at bounding box center [509, 267] width 516 height 27
drag, startPoint x: 298, startPoint y: 235, endPoint x: 375, endPoint y: 234, distance: 77.2
click at [380, 254] on input "CESAR VAZQUEZ" at bounding box center [509, 267] width 516 height 27
type input "CESAR VAZQUEZ"
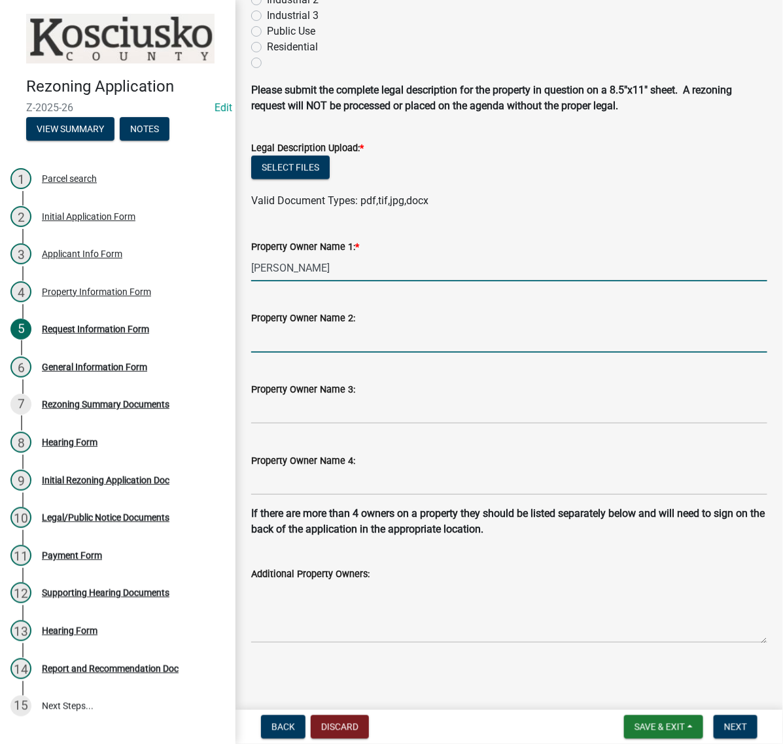
click at [309, 326] on input "Property Owner Name 2:" at bounding box center [509, 339] width 516 height 27
type input "m"
paste input "VAZQUEZ"
type input "MARIBEL RICO VAZQUEZ"
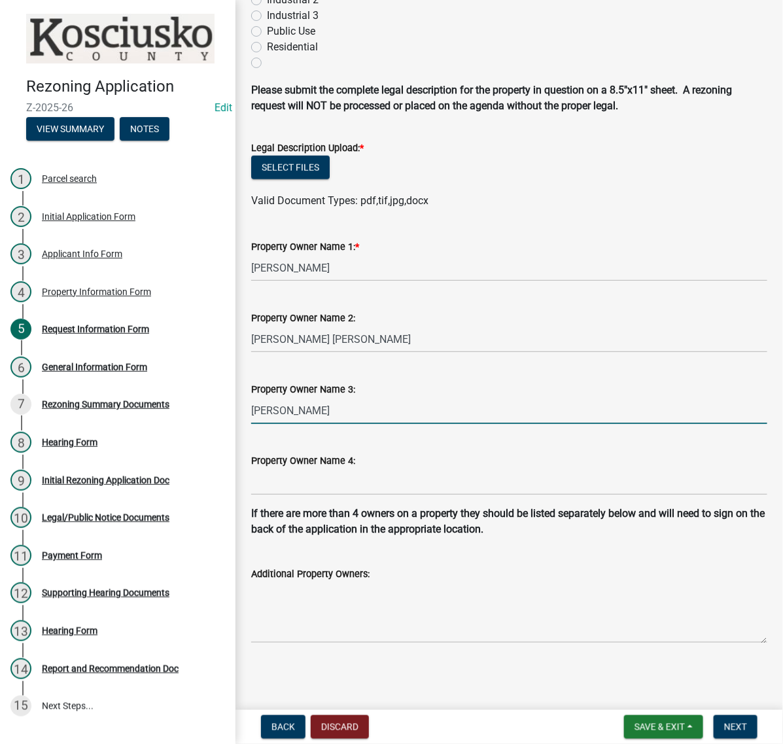
paste input "VAZQUEZ"
type input "EDGAR R VAZQUEZ"
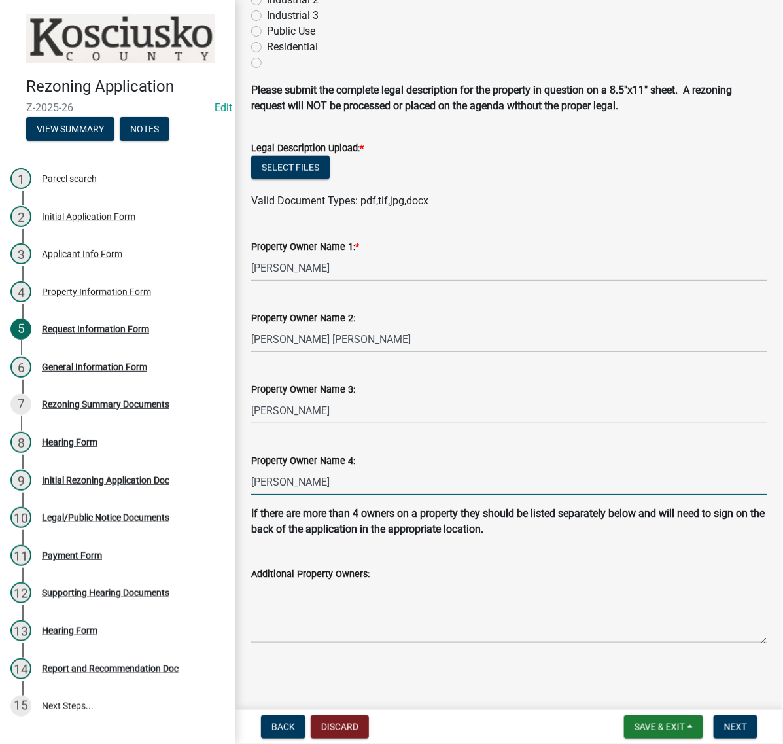
paste input "VAZQUEZ"
type input "MARIELA VAZQUEZ"
click at [328, 179] on button "Select files" at bounding box center [290, 168] width 78 height 24
click at [312, 179] on button "Select files" at bounding box center [290, 168] width 78 height 24
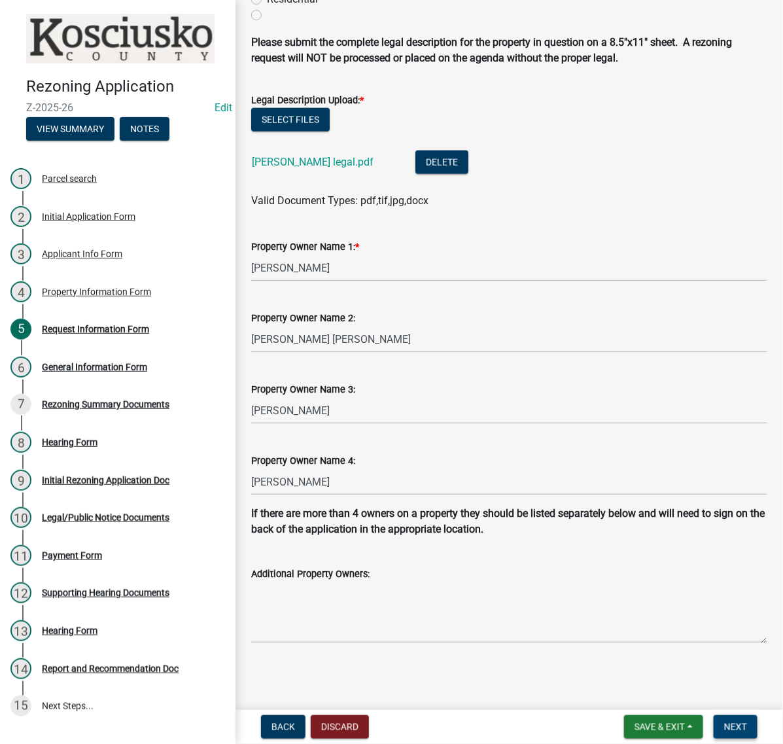
click at [740, 725] on span "Next" at bounding box center [735, 726] width 23 height 10
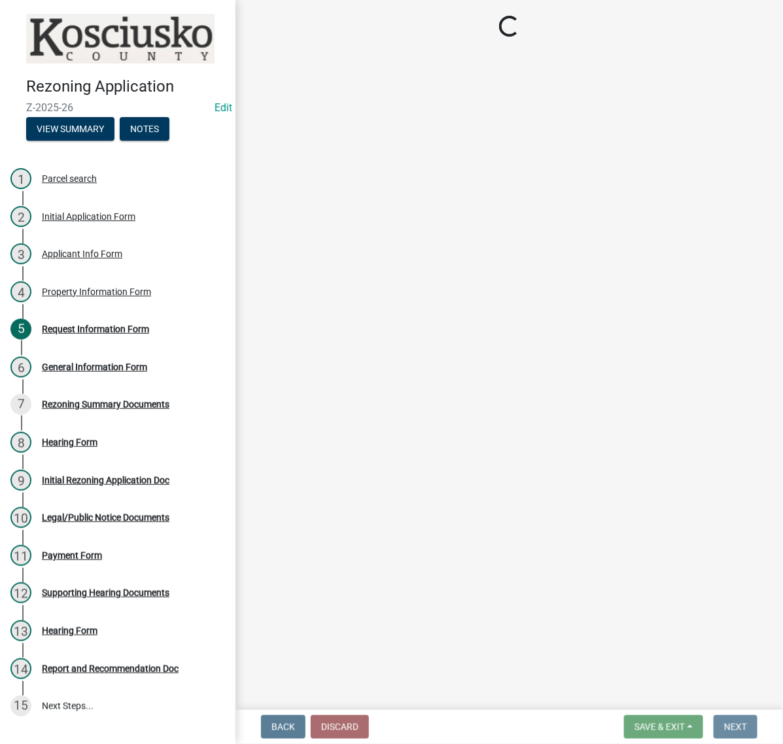
scroll to position [0, 0]
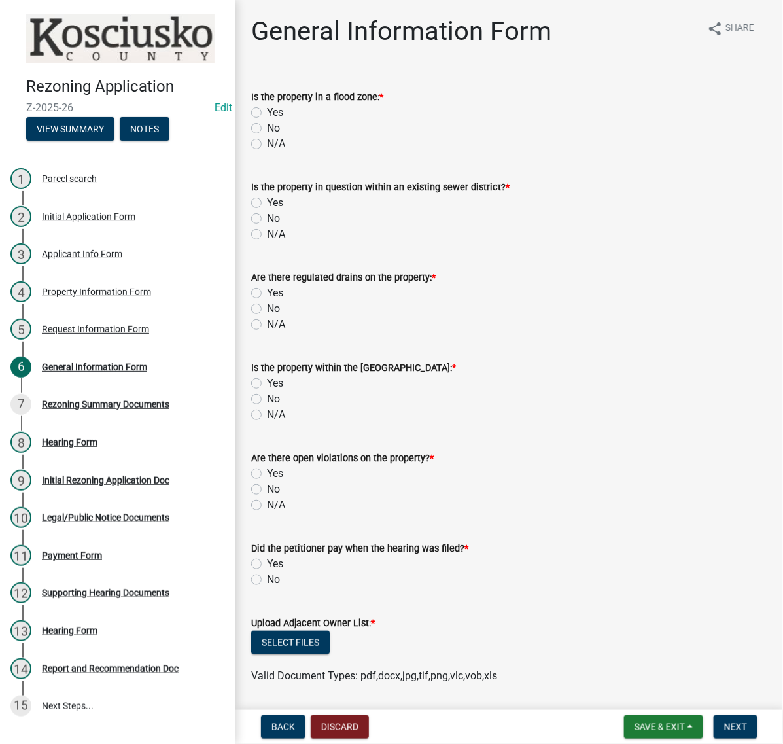
click at [267, 136] on label "No" at bounding box center [273, 128] width 13 height 16
click at [267, 129] on input "No" at bounding box center [271, 124] width 9 height 9
radio input "true"
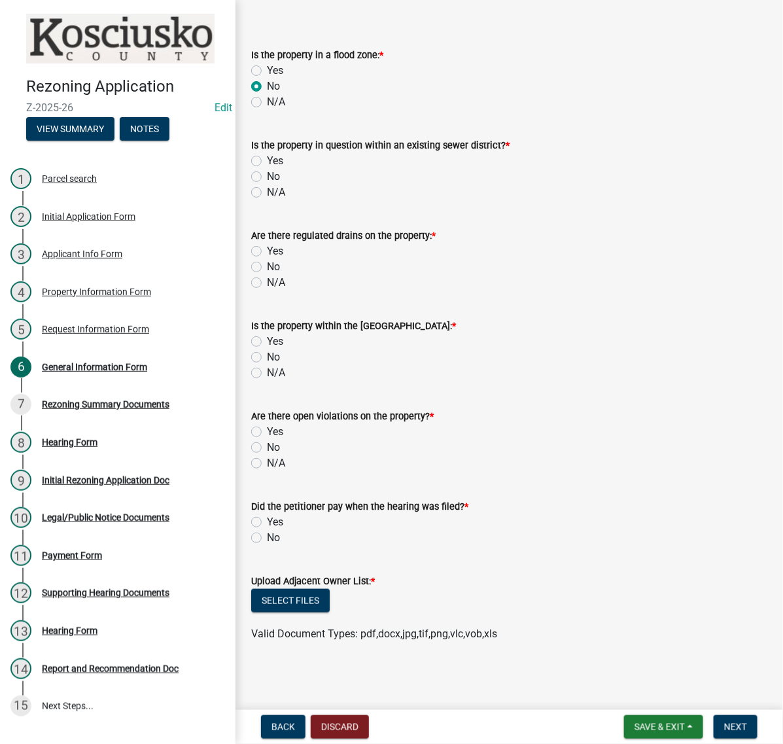
scroll to position [82, 0]
click at [267, 184] on label "No" at bounding box center [273, 177] width 13 height 16
click at [267, 177] on input "No" at bounding box center [271, 173] width 9 height 9
radio input "true"
click at [267, 259] on label "Yes" at bounding box center [275, 251] width 16 height 16
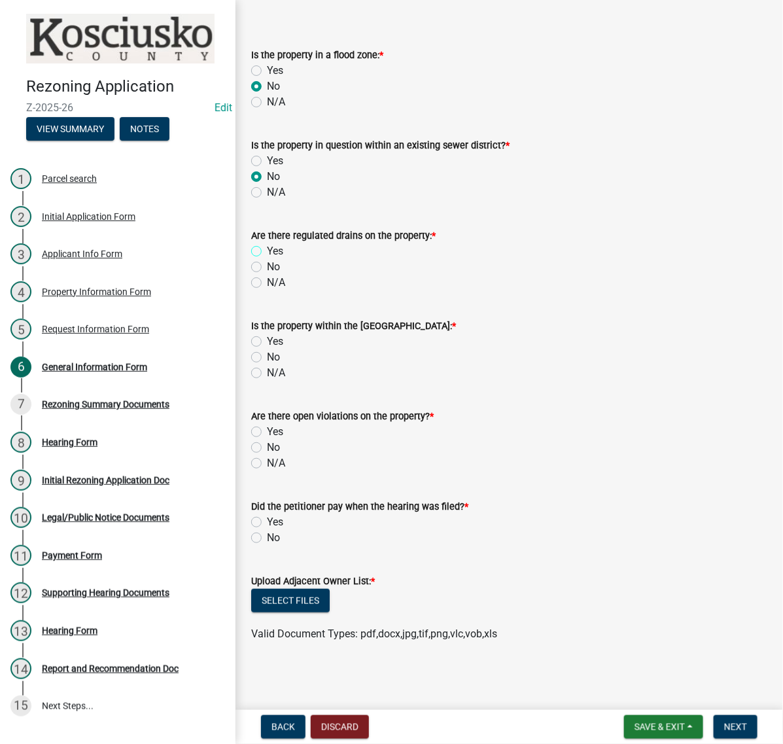
click at [267, 252] on input "Yes" at bounding box center [271, 247] width 9 height 9
radio input "true"
click at [267, 365] on label "No" at bounding box center [273, 357] width 13 height 16
click at [267, 358] on input "No" at bounding box center [271, 353] width 9 height 9
radio input "true"
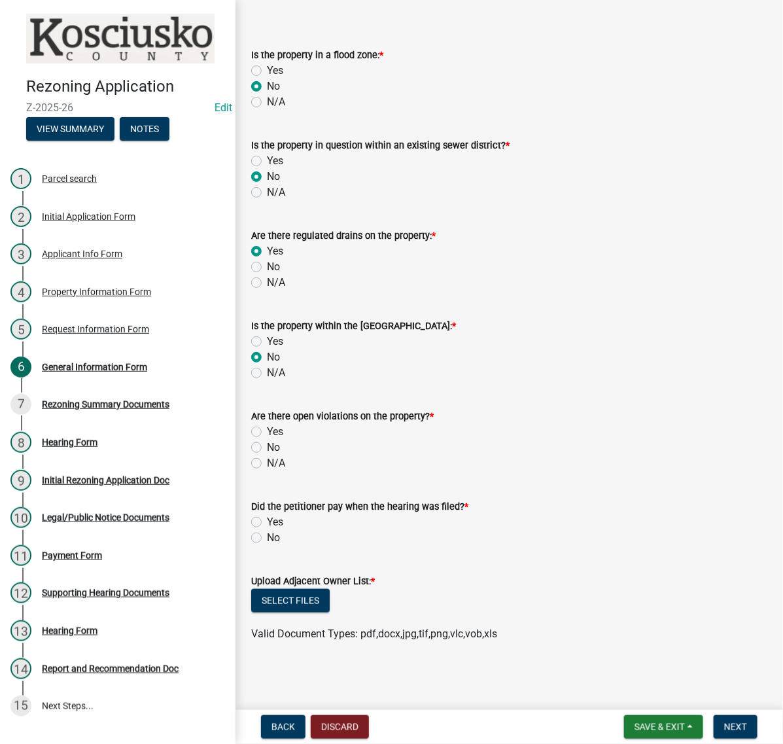
click at [267, 455] on label "No" at bounding box center [273, 448] width 13 height 16
click at [267, 448] on input "No" at bounding box center [271, 444] width 9 height 9
radio input "true"
click at [267, 545] on label "No" at bounding box center [273, 538] width 13 height 16
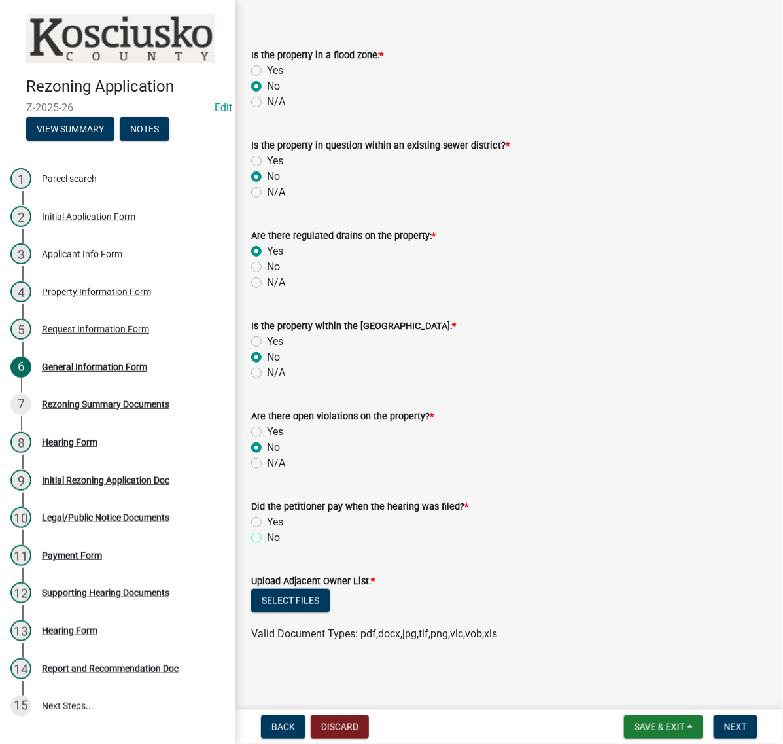
click at [267, 538] on input "No" at bounding box center [271, 534] width 9 height 9
radio input "true"
click at [328, 589] on button "Select files" at bounding box center [290, 601] width 78 height 24
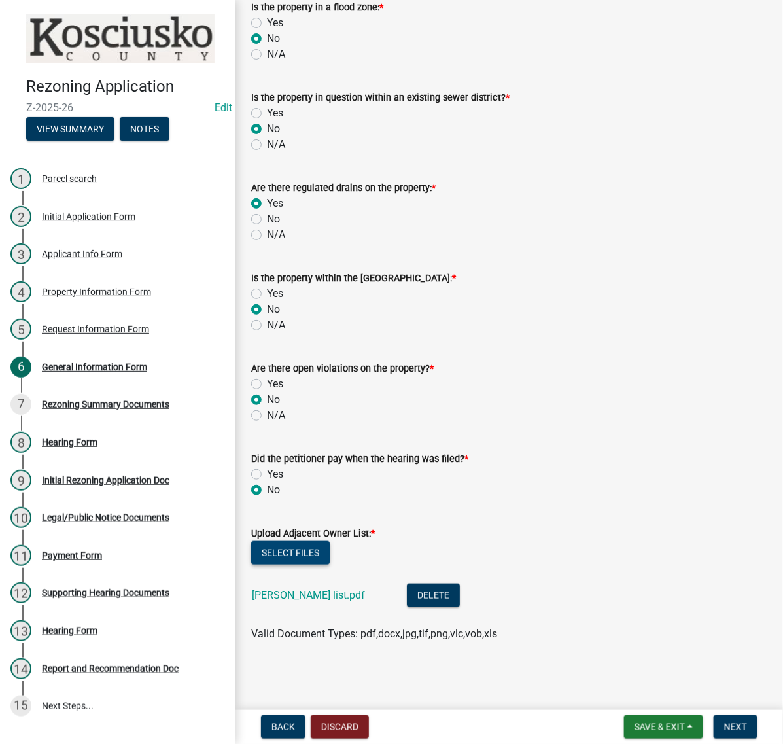
scroll to position [278, 0]
click at [724, 721] on span "Next" at bounding box center [735, 726] width 23 height 10
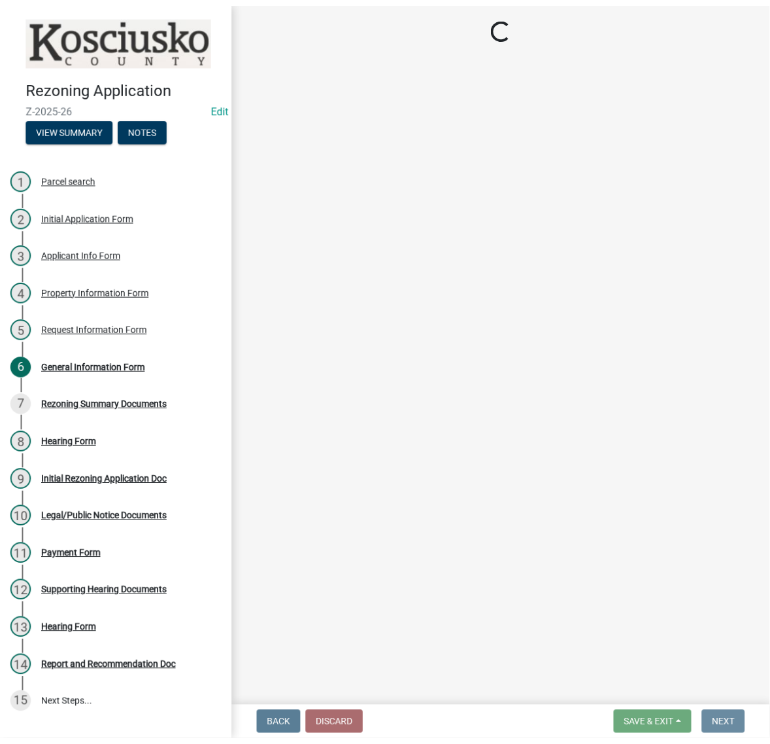
scroll to position [0, 0]
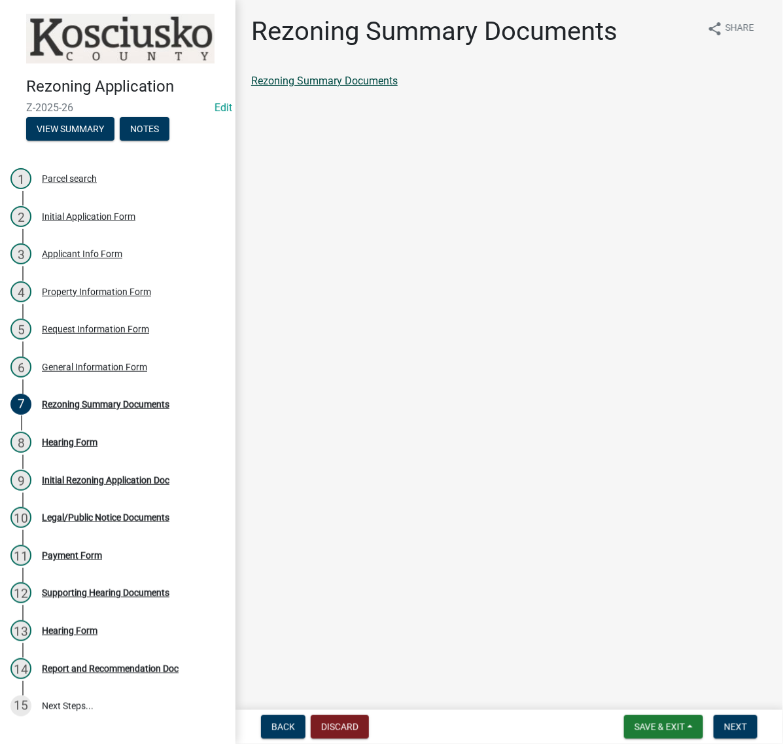
click at [398, 87] on link "Rezoning Summary Documents" at bounding box center [324, 81] width 147 height 12
click at [714, 716] on button "Next" at bounding box center [736, 727] width 44 height 24
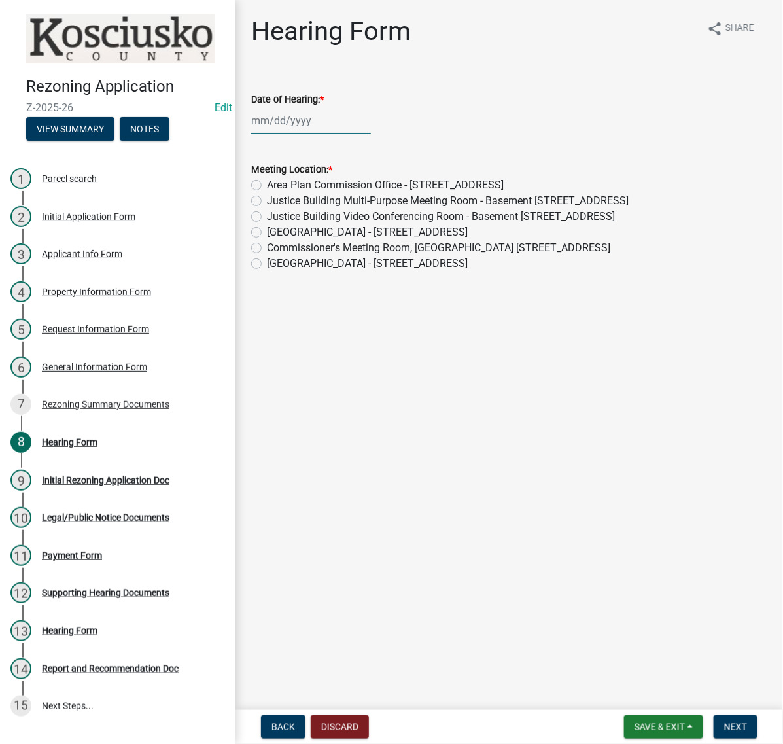
click at [296, 134] on div at bounding box center [311, 120] width 120 height 27
select select "10"
select select "2025"
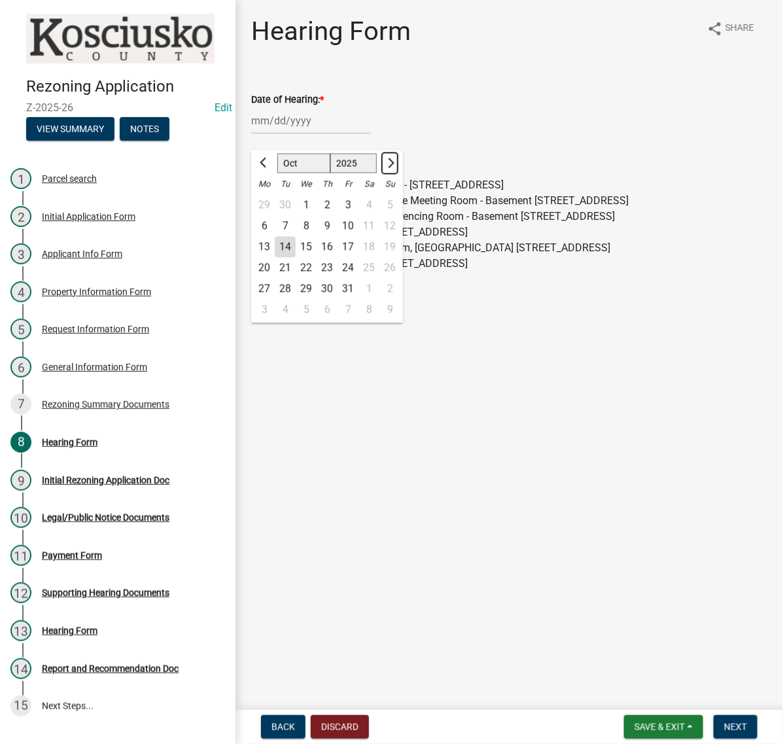
click at [394, 167] on span "Next month" at bounding box center [390, 163] width 10 height 10
select select "12"
click at [317, 216] on div "3" at bounding box center [306, 205] width 21 height 21
type input "12/03/2025"
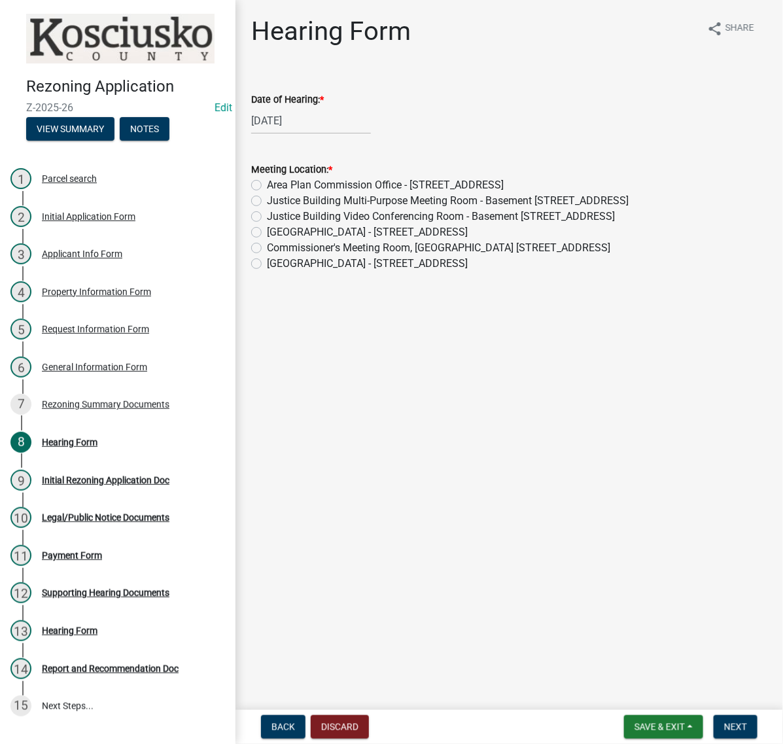
click at [267, 256] on label "Commissioner's Meeting Room, County Court House 100 W Center St. Warsaw" at bounding box center [438, 248] width 343 height 16
click at [267, 249] on input "Commissioner's Meeting Room, County Court House 100 W Center St. Warsaw" at bounding box center [271, 244] width 9 height 9
radio input "true"
click at [736, 723] on span "Next" at bounding box center [735, 726] width 23 height 10
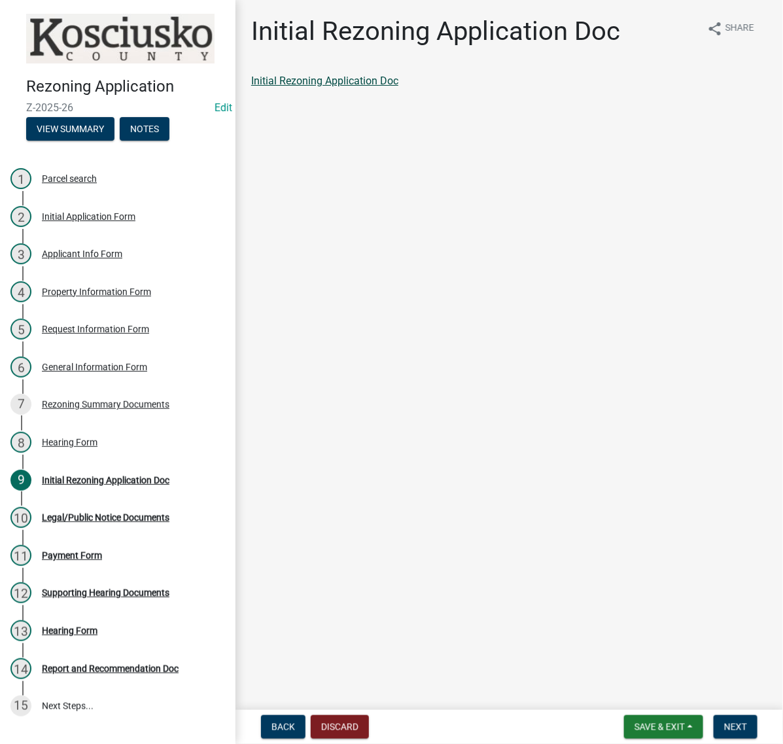
click at [398, 87] on link "Initial Rezoning Application Doc" at bounding box center [324, 81] width 147 height 12
click at [634, 727] on span "Save & Exit" at bounding box center [659, 726] width 50 height 10
click at [608, 677] on button "Save & Exit" at bounding box center [650, 686] width 105 height 31
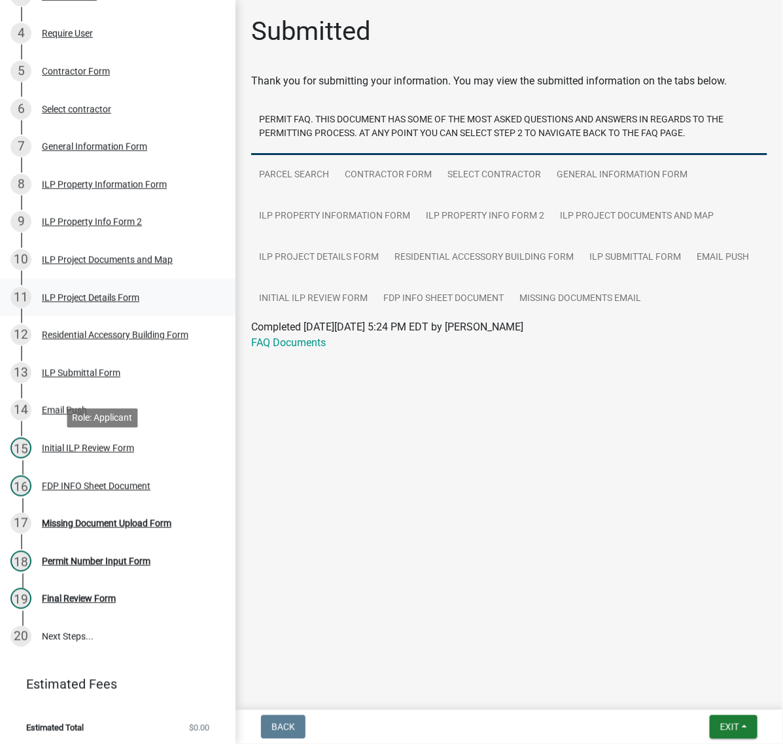
scroll to position [654, 0]
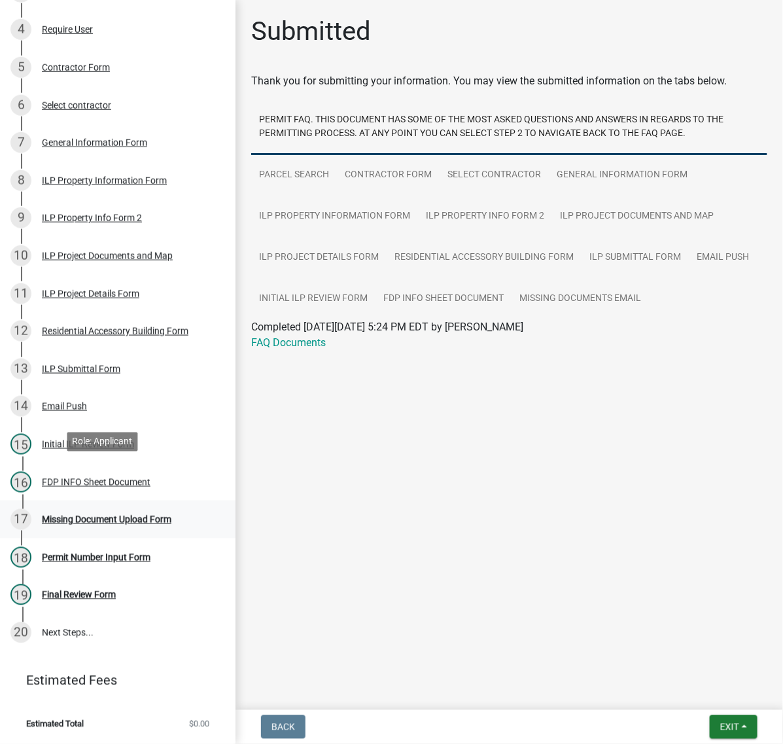
click at [103, 515] on div "Missing Document Upload Form" at bounding box center [106, 519] width 129 height 9
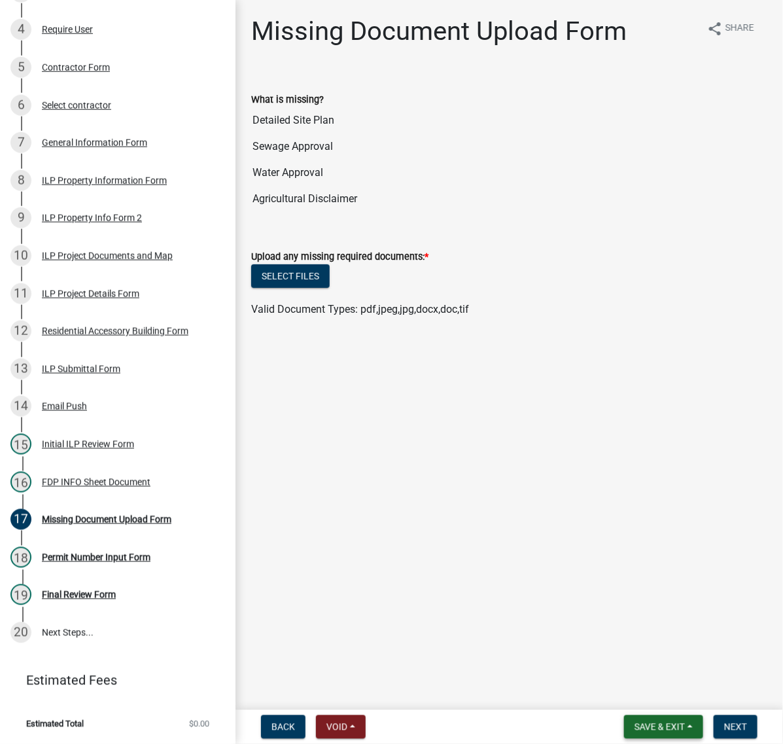
click at [624, 730] on button "Save & Exit" at bounding box center [663, 727] width 79 height 24
click at [598, 685] on button "Save & Exit" at bounding box center [650, 686] width 105 height 31
